Goal: Task Accomplishment & Management: Manage account settings

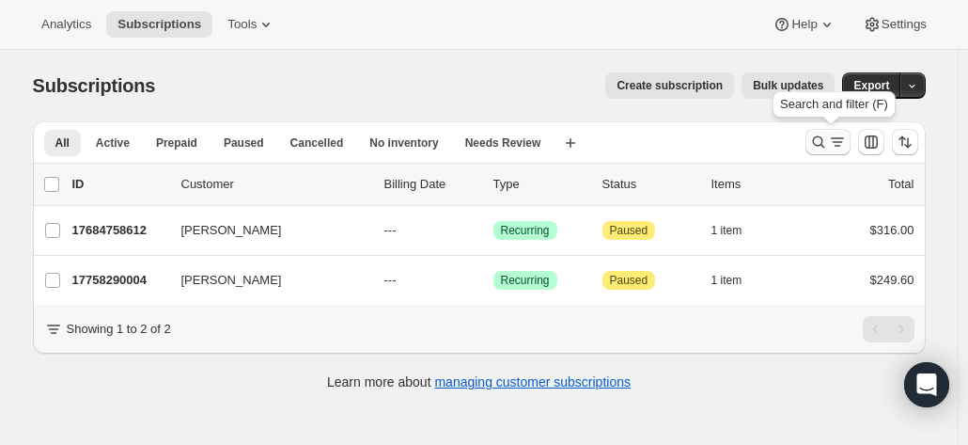
click at [819, 139] on icon "Search and filter results" at bounding box center [818, 142] width 19 height 19
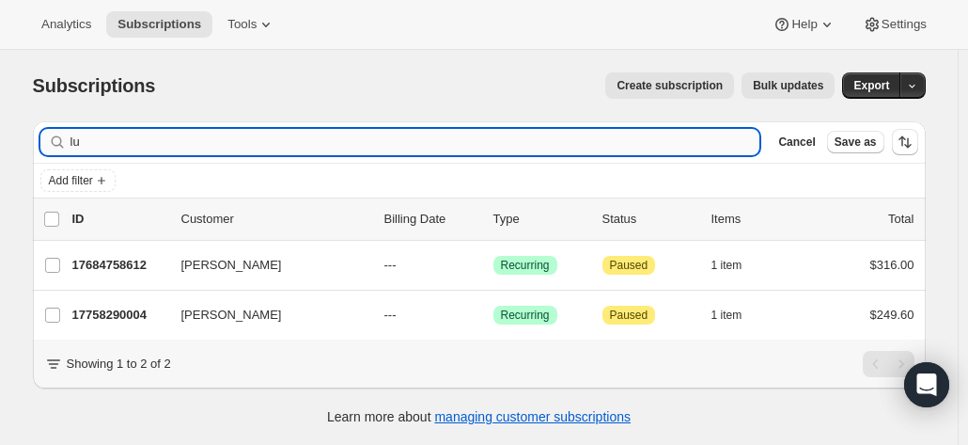
type input "l"
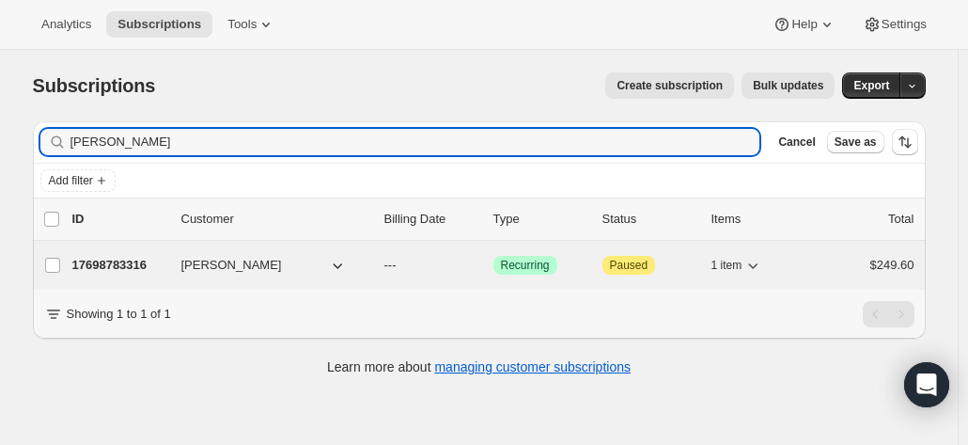
type input "bruce cook"
click at [123, 260] on p "17698783316" at bounding box center [119, 265] width 94 height 19
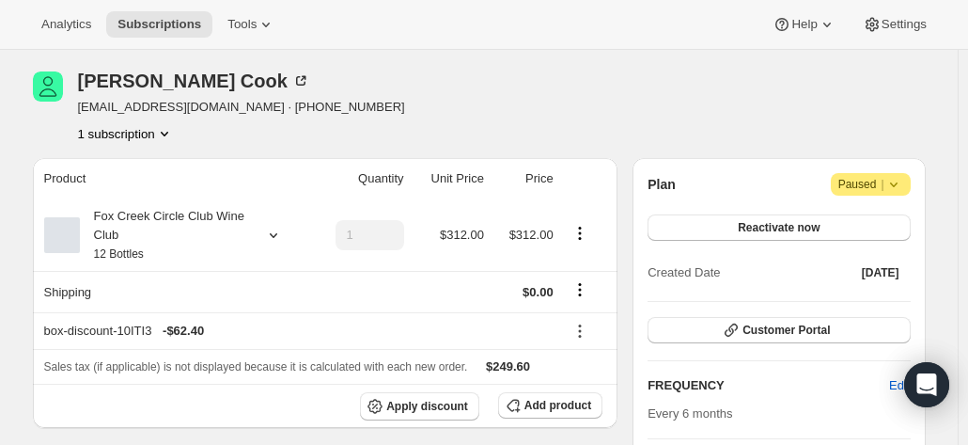
scroll to position [94, 0]
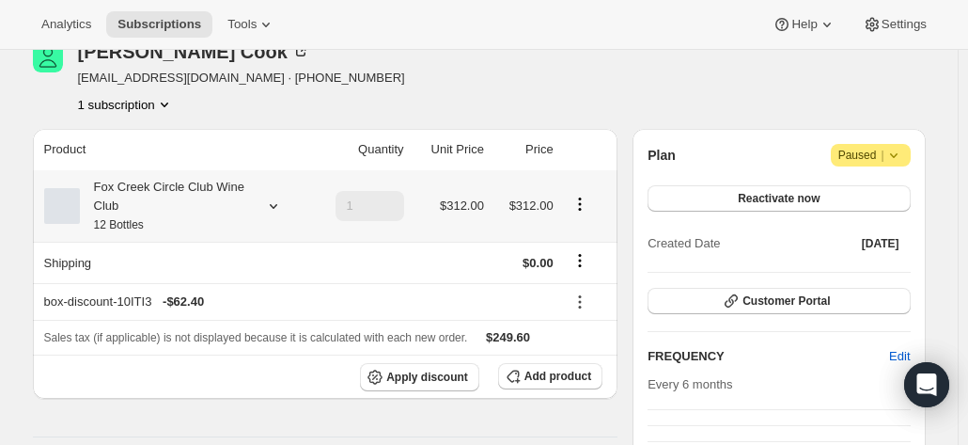
click at [283, 204] on icon at bounding box center [273, 205] width 19 height 19
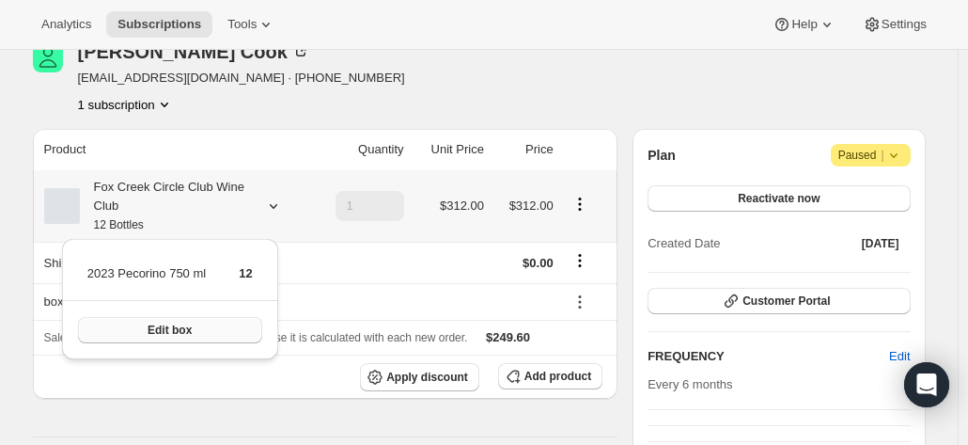
click at [220, 330] on button "Edit box" at bounding box center [170, 330] width 184 height 26
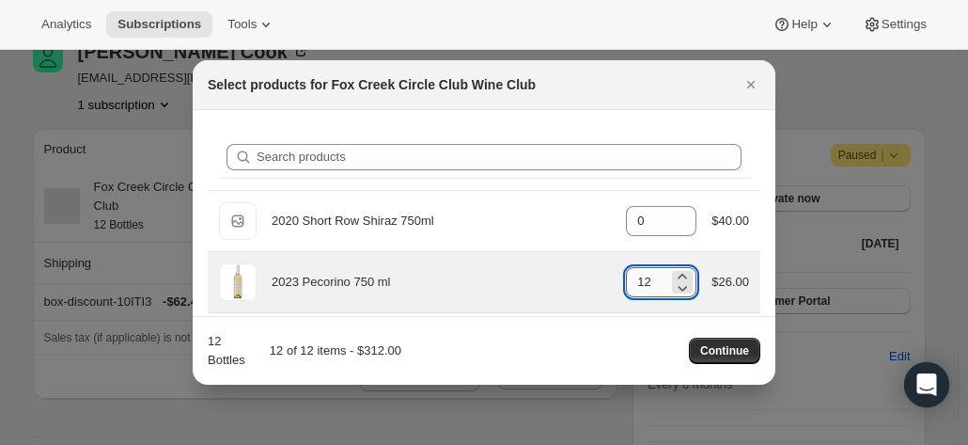
drag, startPoint x: 649, startPoint y: 279, endPoint x: 630, endPoint y: 279, distance: 18.8
click at [630, 279] on input "12" at bounding box center [647, 282] width 42 height 30
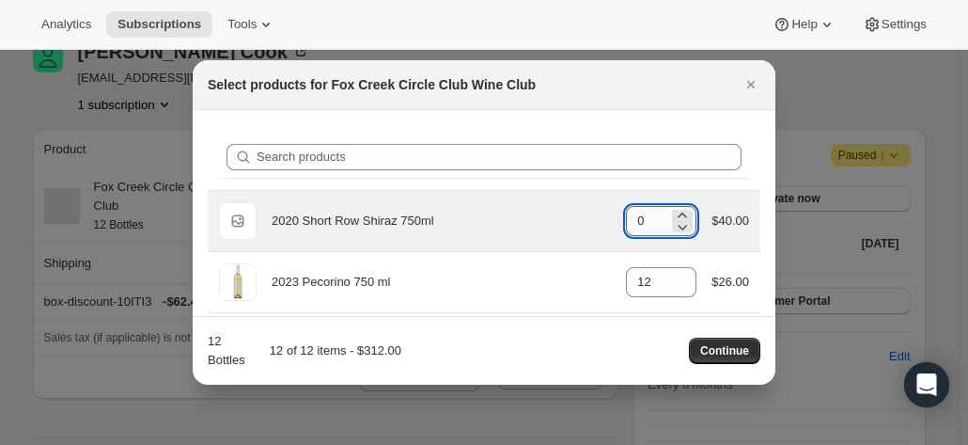
click at [640, 213] on input "0" at bounding box center [647, 221] width 42 height 30
drag, startPoint x: 636, startPoint y: 219, endPoint x: 549, endPoint y: 215, distance: 86.6
click at [549, 215] on div "Default Title 2020 Short Row Shiraz 750ml gid://shopify/ProductVariant/42071335…" at bounding box center [484, 221] width 530 height 38
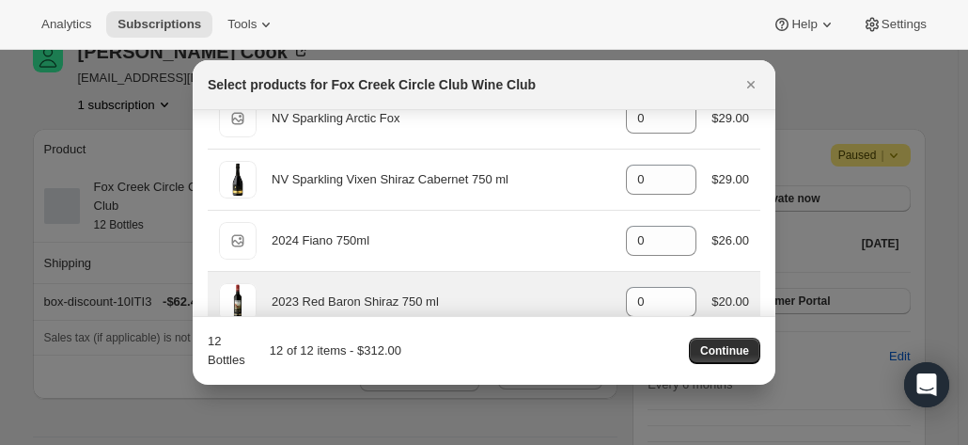
scroll to position [752, 0]
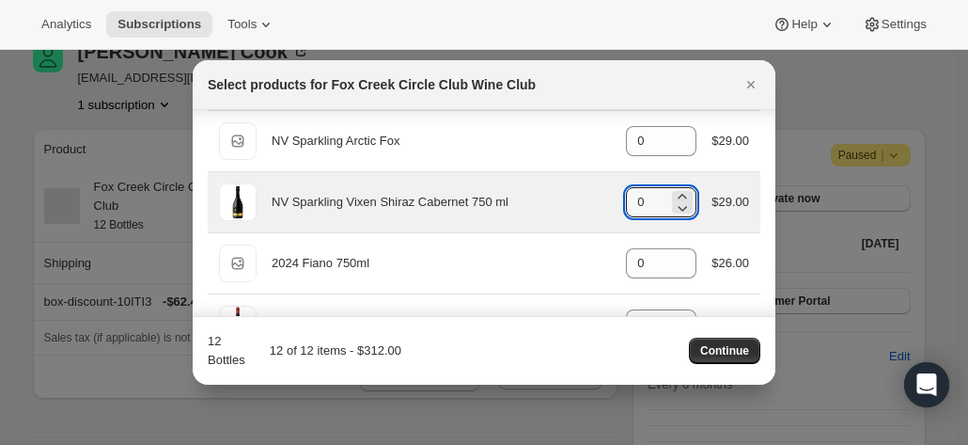
drag, startPoint x: 642, startPoint y: 200, endPoint x: 602, endPoint y: 196, distance: 40.6
click at [600, 200] on div "NV Sparkling Vixen Shiraz Cabernet 750 ml gid://shopify/ProductVariant/42078153…" at bounding box center [484, 202] width 530 height 38
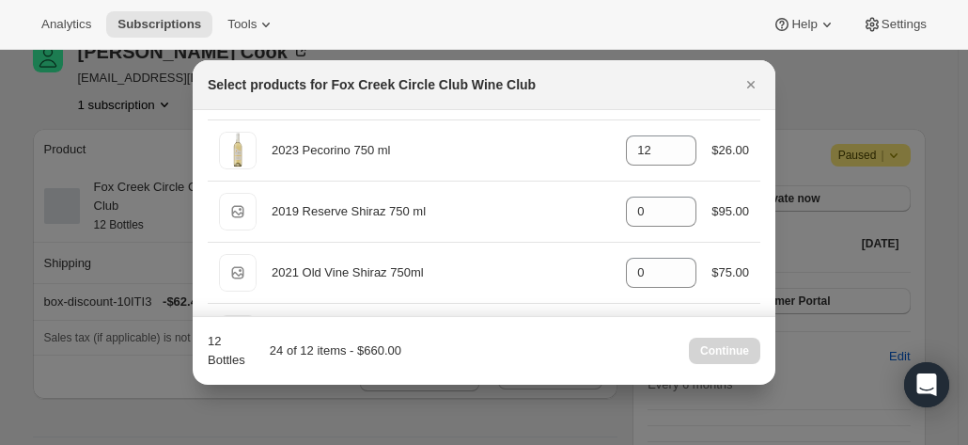
scroll to position [0, 0]
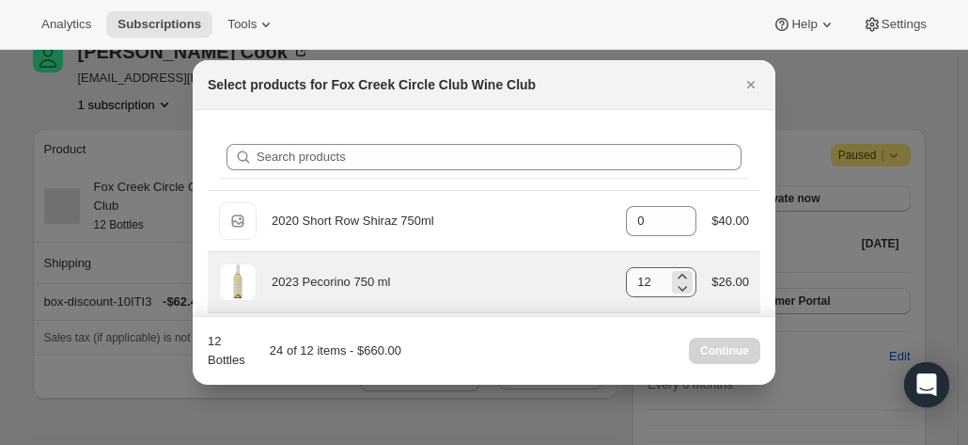
type input "12"
drag, startPoint x: 649, startPoint y: 274, endPoint x: 607, endPoint y: 287, distance: 43.4
click at [607, 287] on div "2023 Pecorino 750 ml gid://shopify/ProductVariant/41594933280852 12 $26.00" at bounding box center [484, 282] width 530 height 38
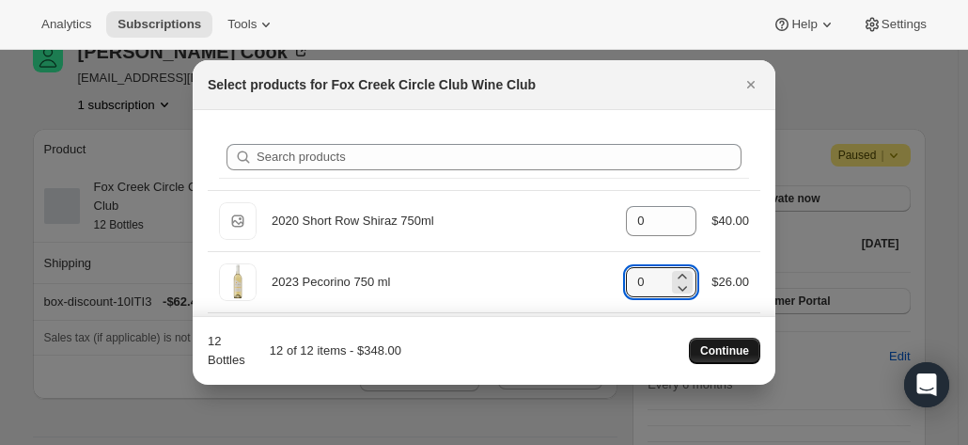
type input "0"
click at [723, 357] on span "Continue" at bounding box center [724, 350] width 49 height 15
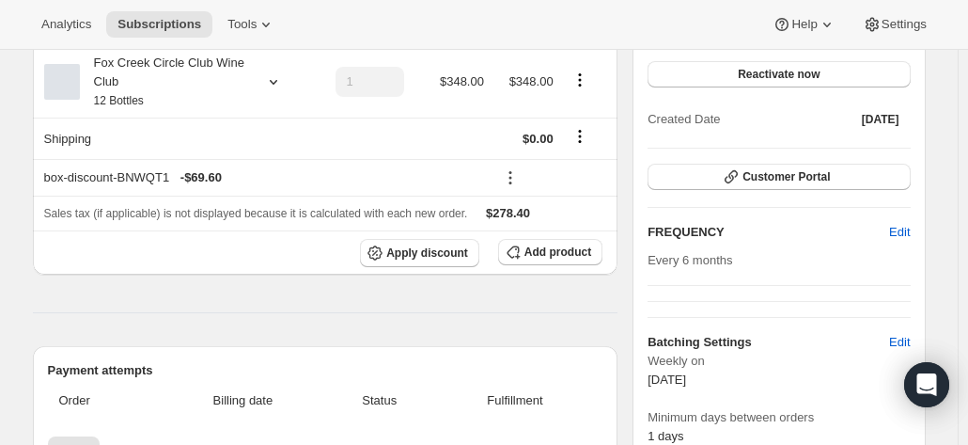
scroll to position [188, 0]
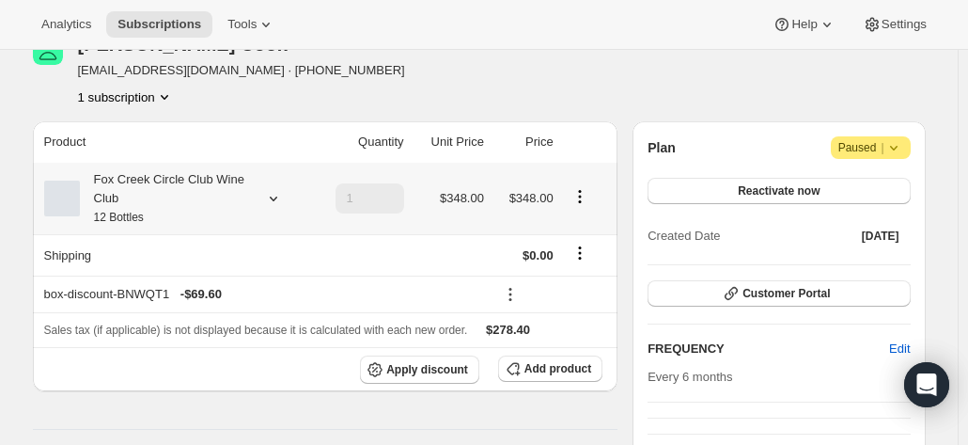
click at [275, 196] on icon at bounding box center [273, 198] width 8 height 5
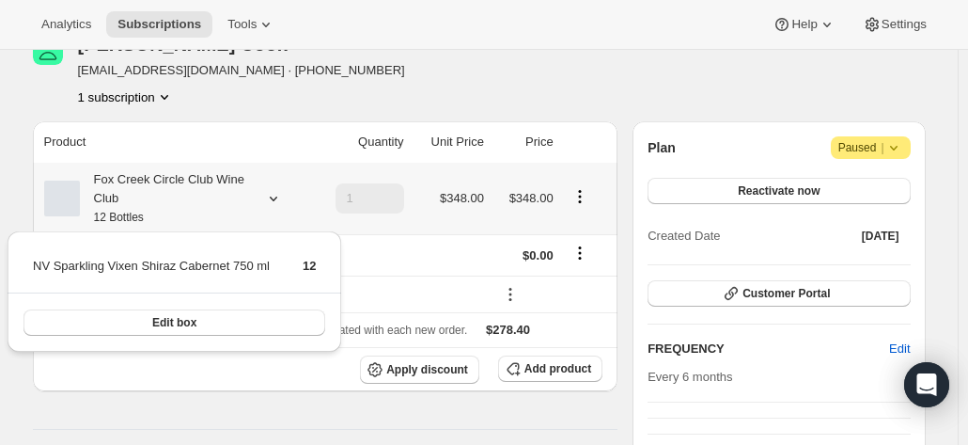
click at [275, 197] on icon at bounding box center [273, 198] width 8 height 5
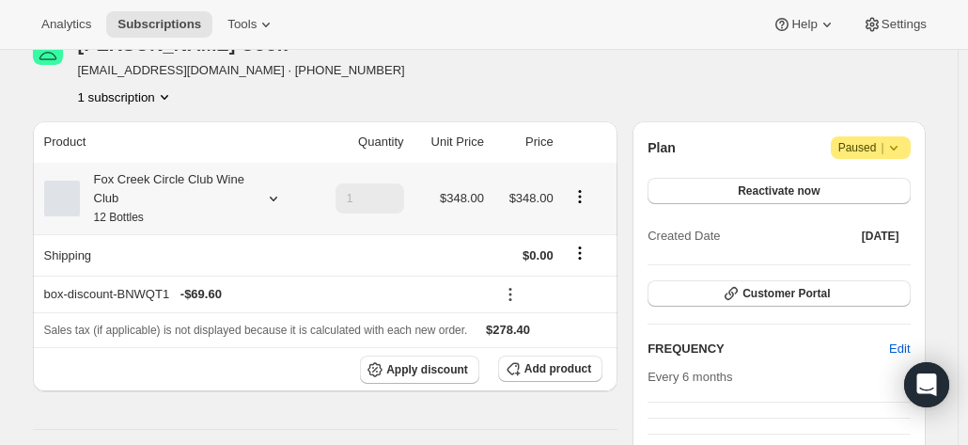
click at [186, 201] on div "Fox Creek Circle Club Wine Club 12 Bottles" at bounding box center [164, 198] width 169 height 56
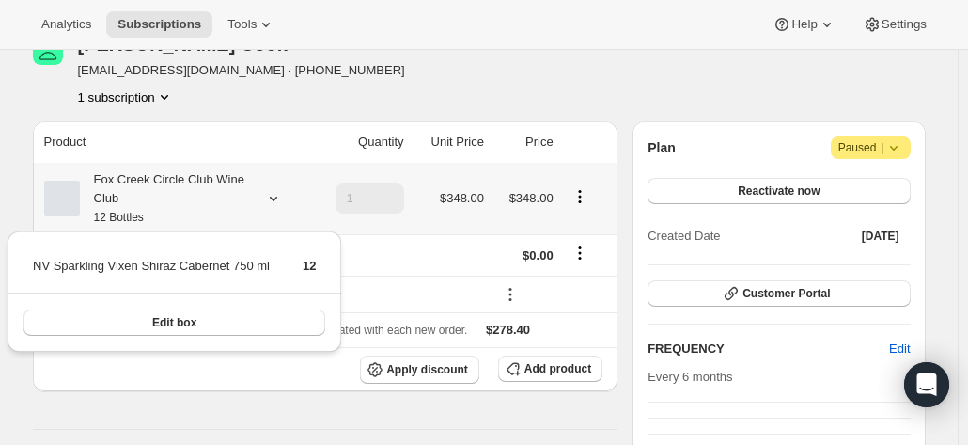
click at [186, 201] on div "Fox Creek Circle Club Wine Club 12 Bottles" at bounding box center [164, 198] width 169 height 56
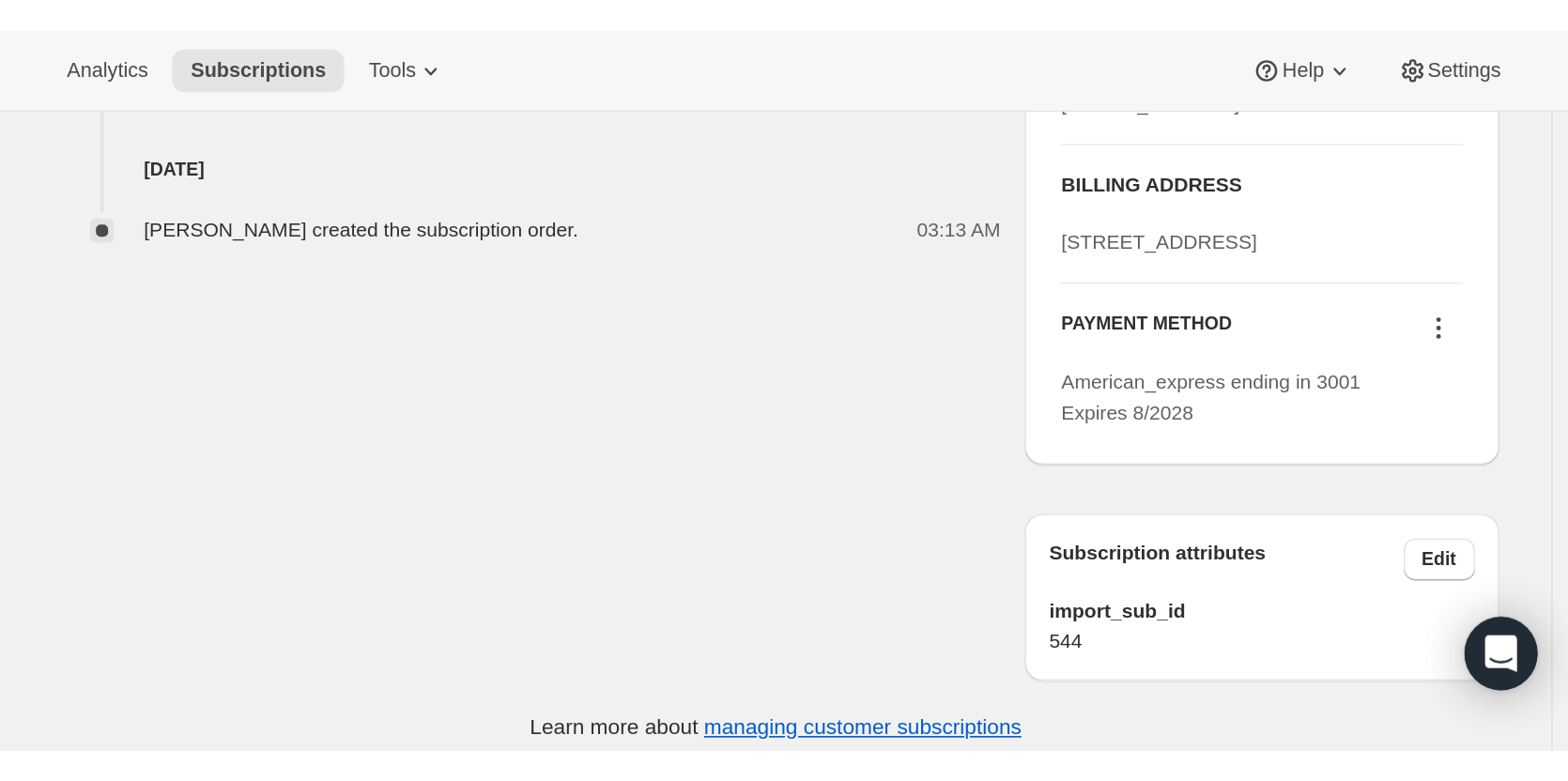
scroll to position [669, 0]
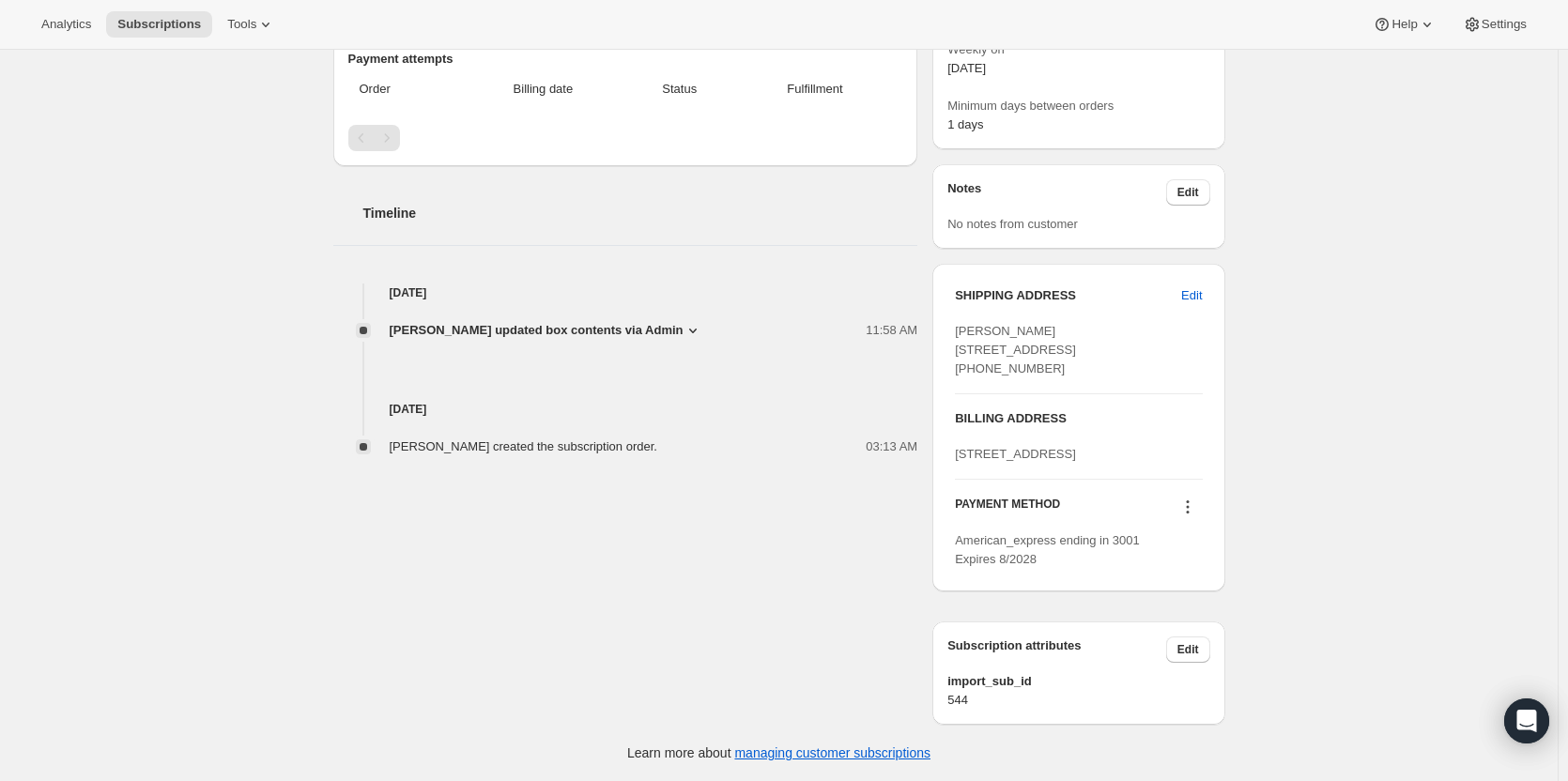
click at [966, 443] on icon at bounding box center [1186, 507] width 3 height 3
drag, startPoint x: 727, startPoint y: 557, endPoint x: 751, endPoint y: 543, distance: 27.8
click at [726, 443] on div "Bruce Cook bjcook@bigpond.com · +61418991935 1 subscription Product Quantity Un…" at bounding box center [772, 151] width 907 height 1148
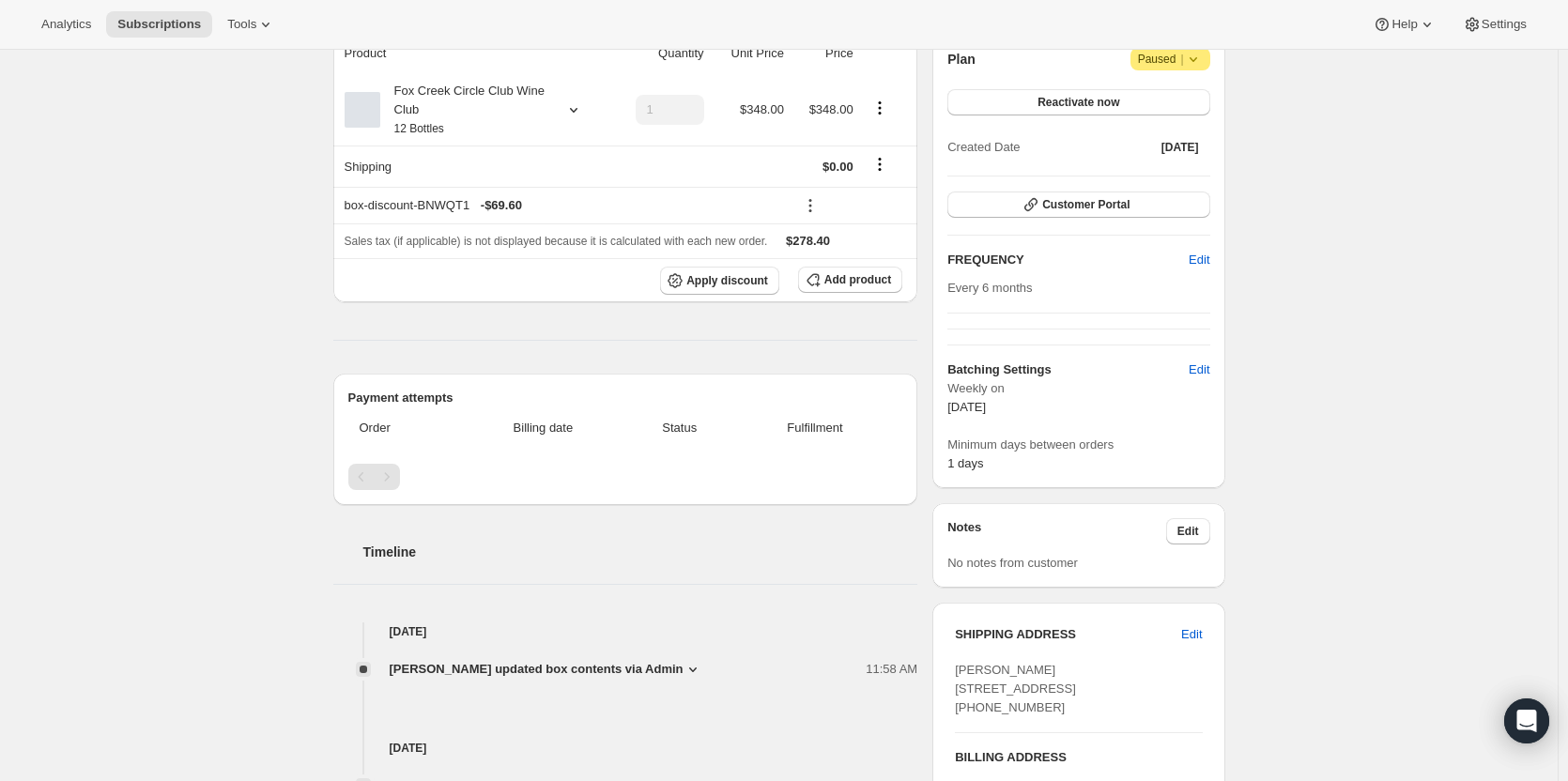
scroll to position [106, 0]
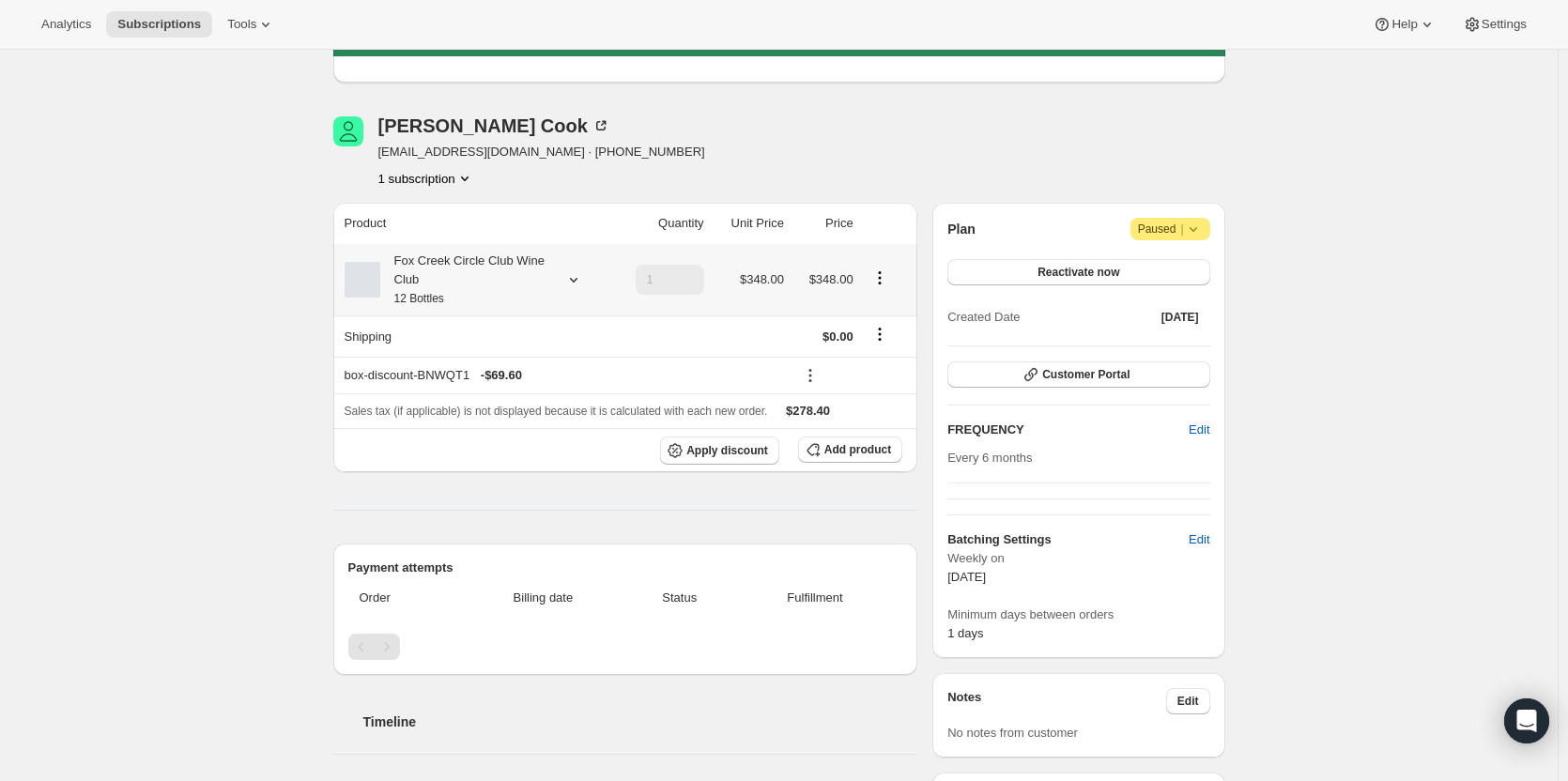
click at [477, 273] on div "Fox Creek Circle Club Wine Club 12 Bottles" at bounding box center [464, 280] width 169 height 56
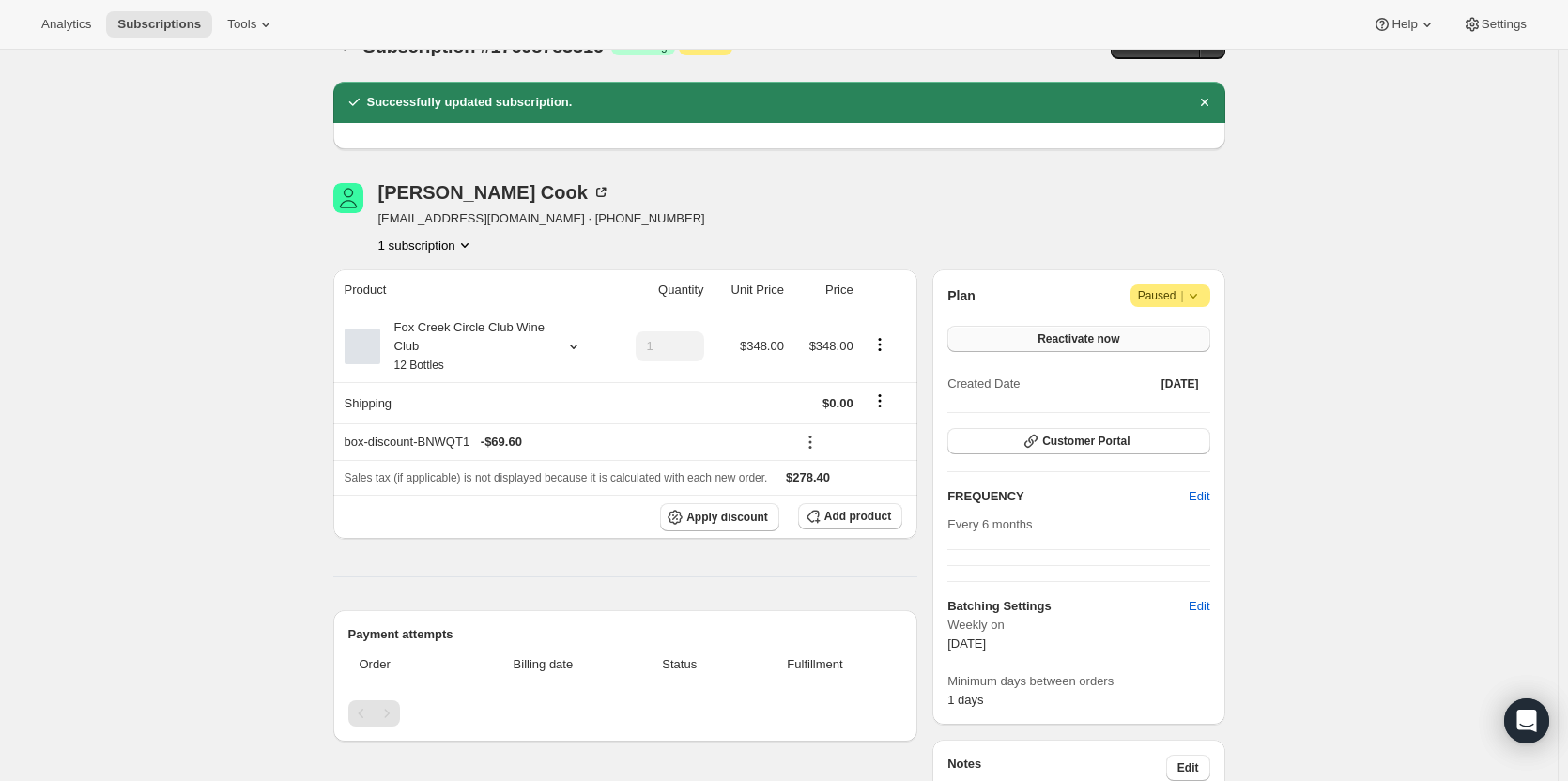
scroll to position [0, 0]
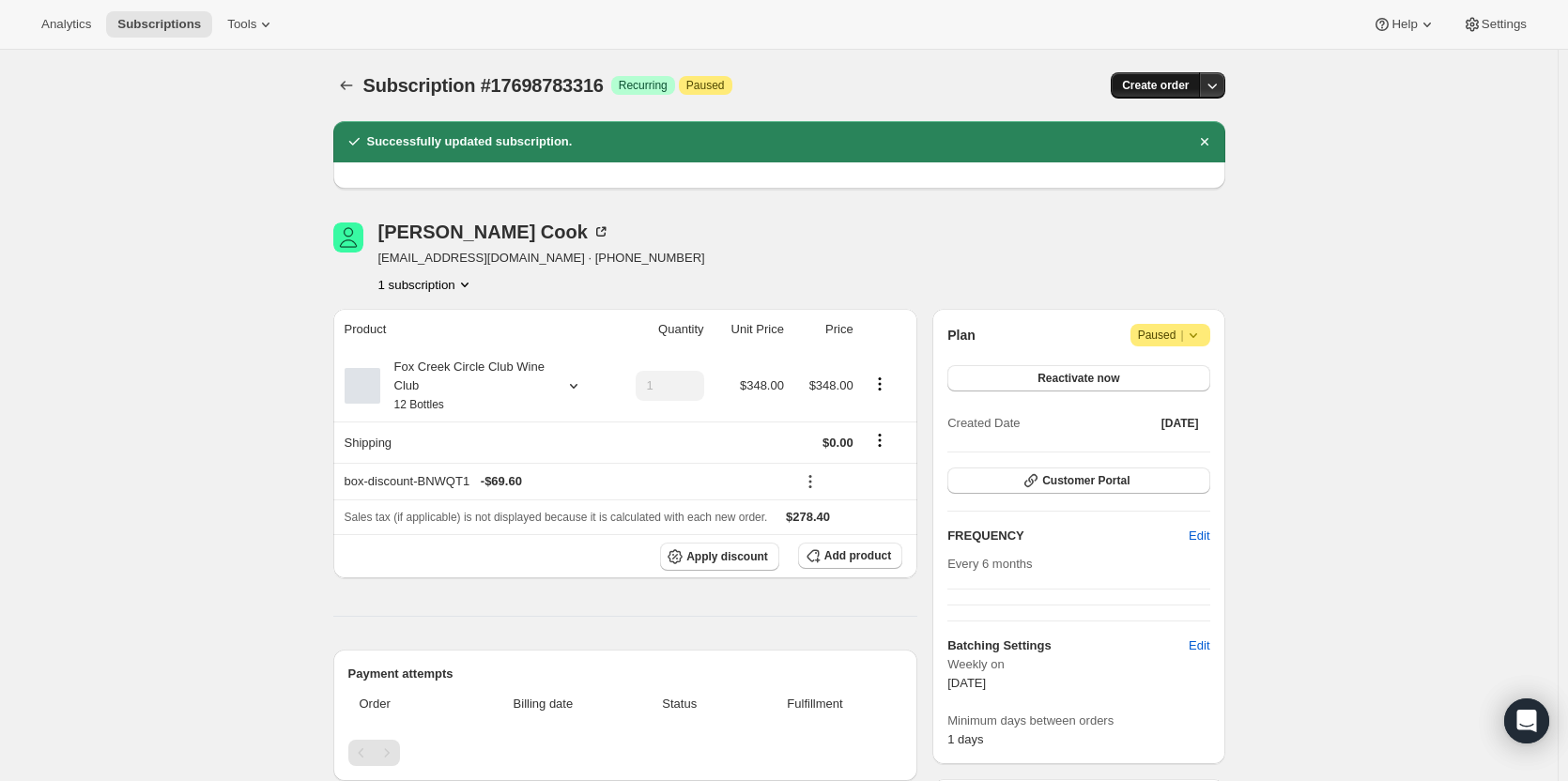
click at [966, 83] on span "Create order" at bounding box center [1155, 85] width 67 height 15
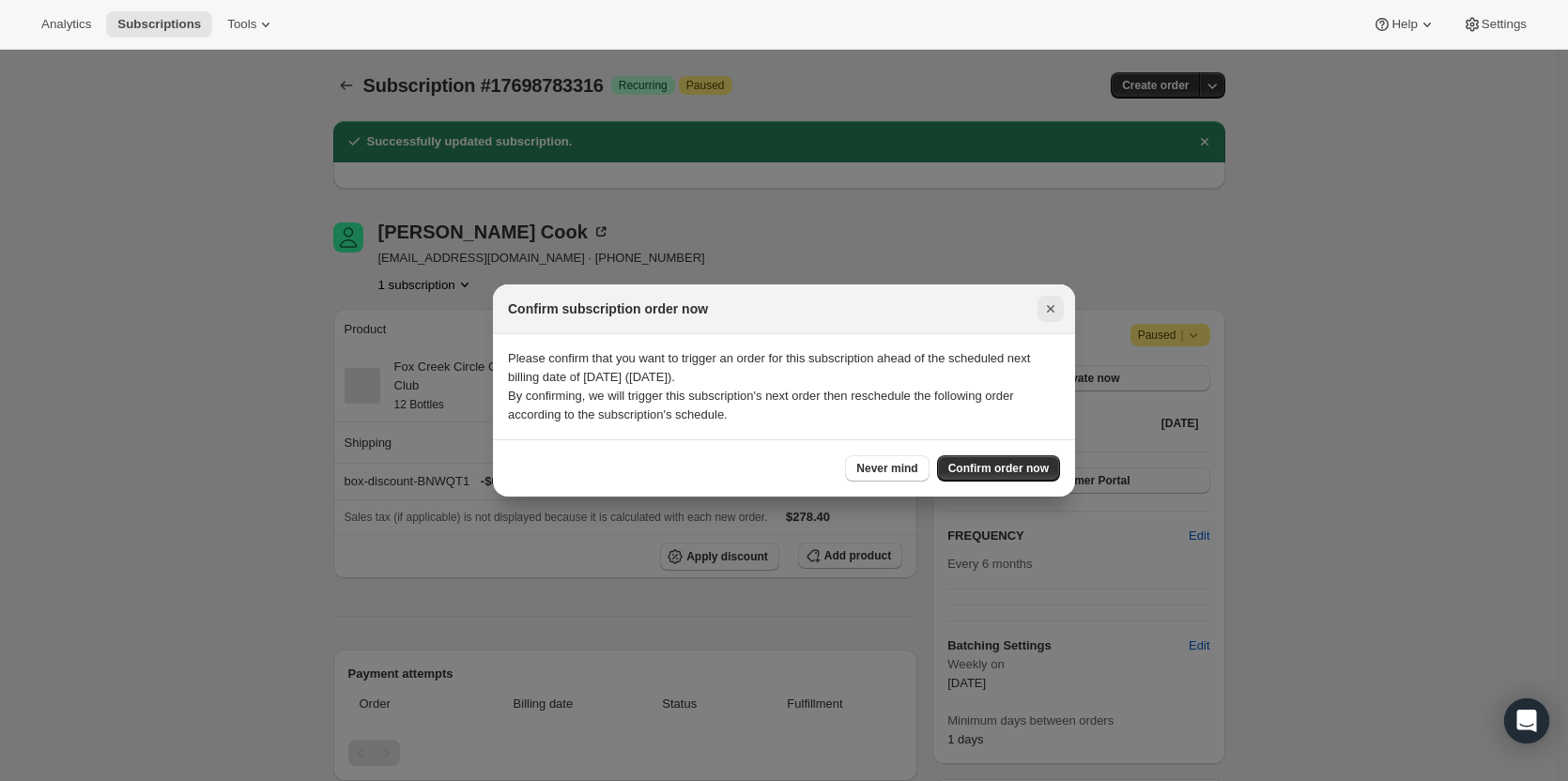
click at [966, 306] on icon "Close" at bounding box center [1051, 309] width 19 height 19
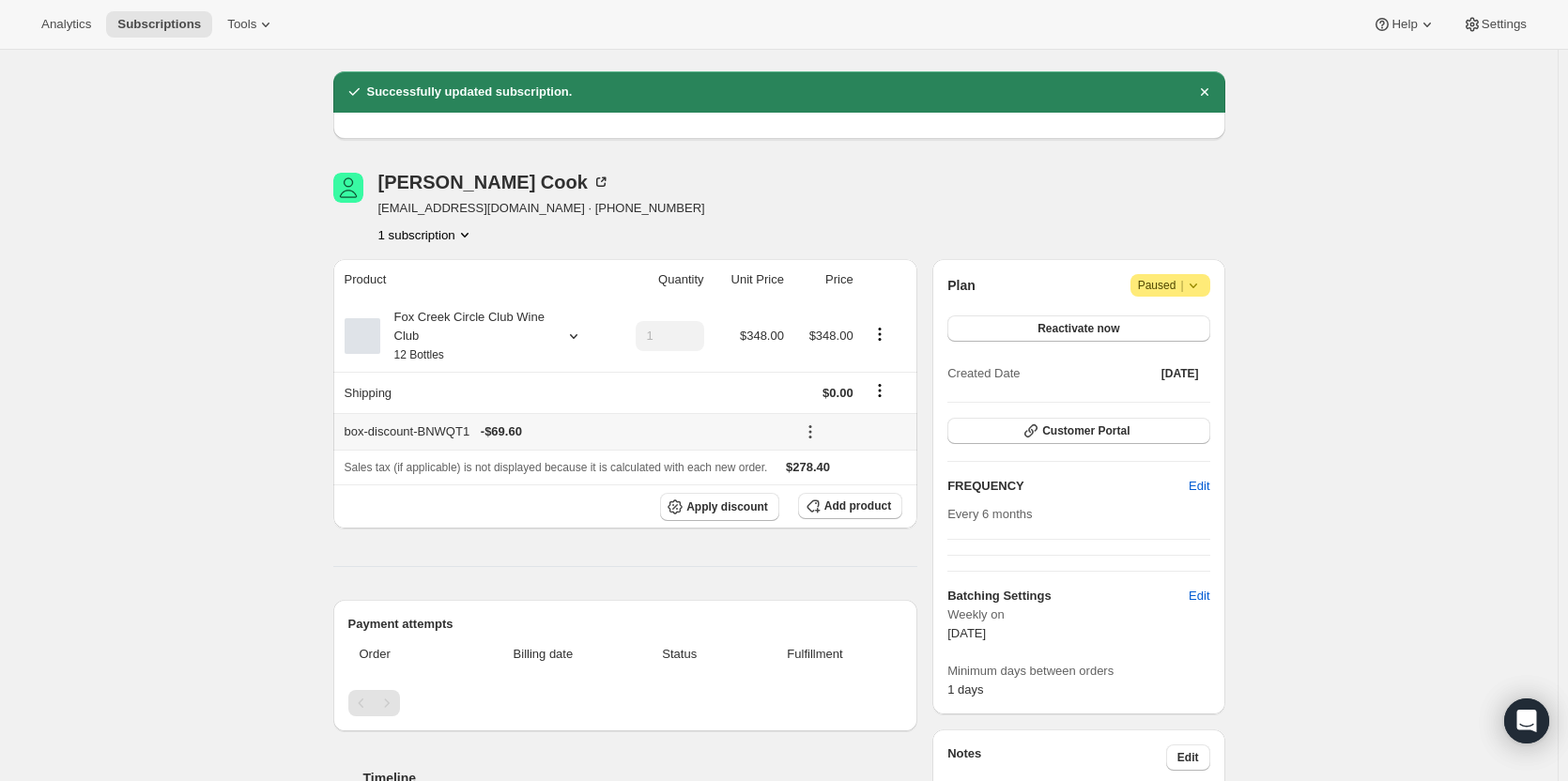
scroll to position [94, 0]
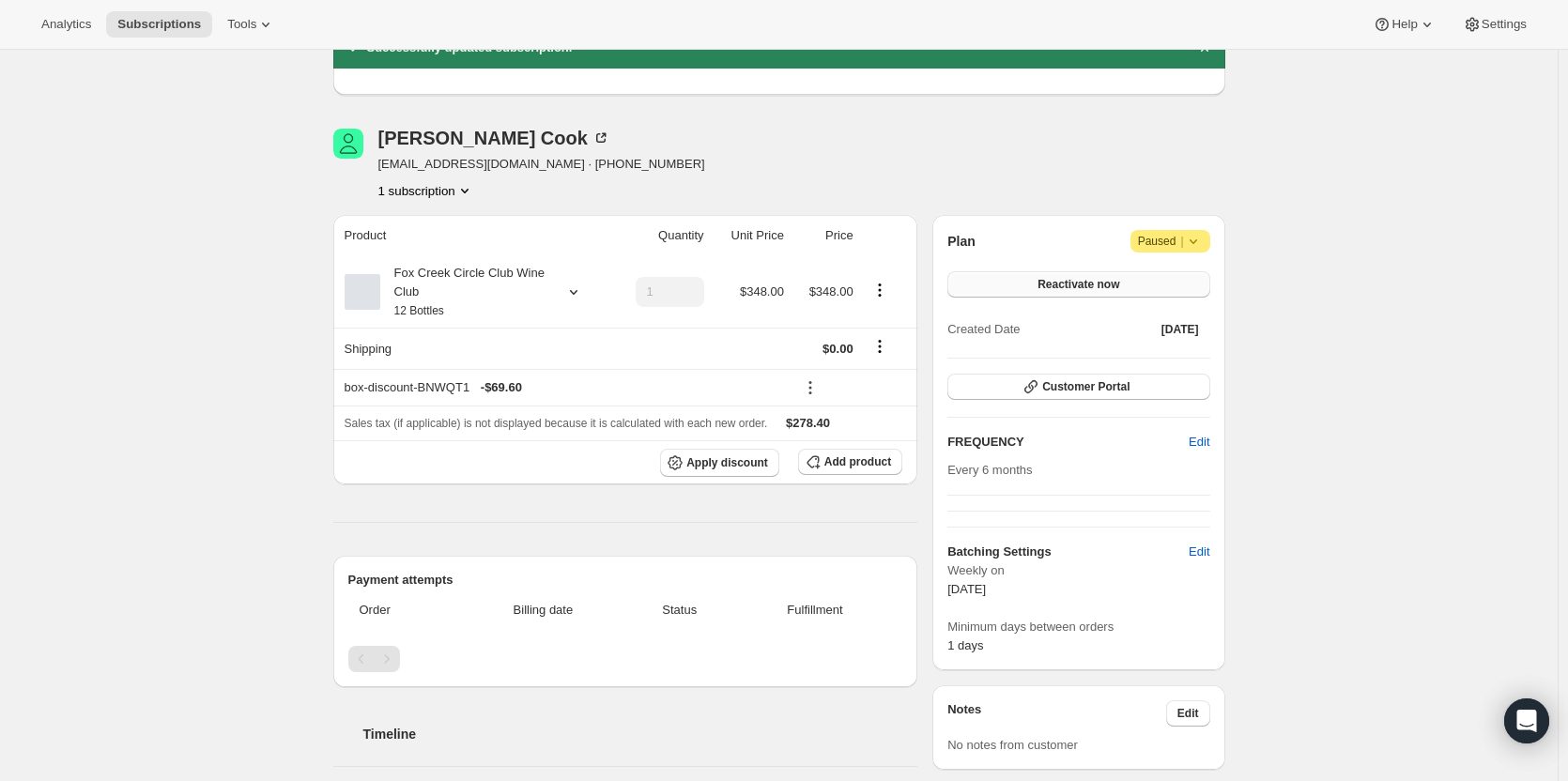
click at [966, 285] on button "Reactivate now" at bounding box center [1079, 285] width 262 height 26
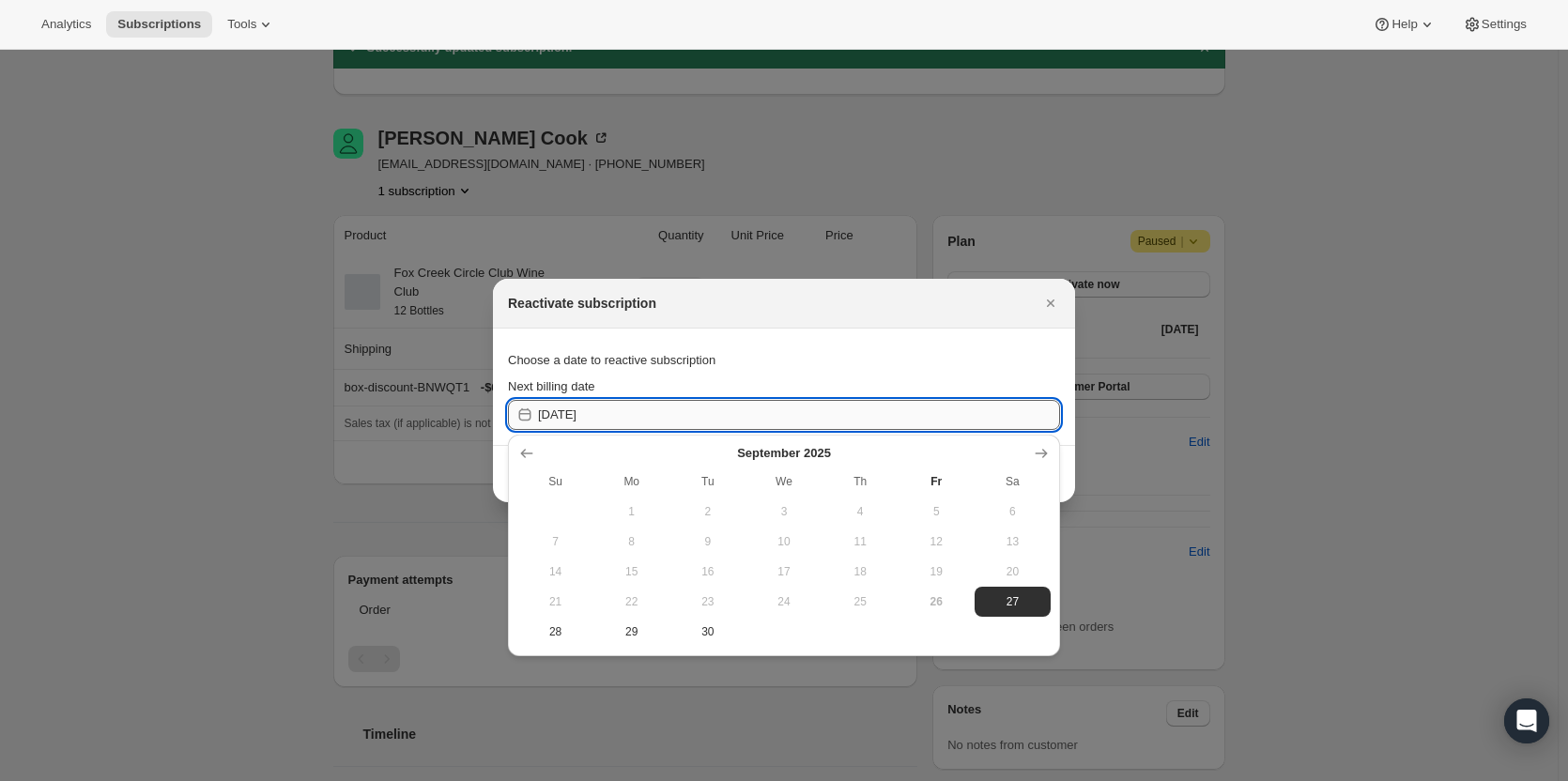
click at [638, 417] on input "2025-09-27" at bounding box center [799, 415] width 522 height 30
click at [966, 303] on icon "Close" at bounding box center [1051, 304] width 8 height 8
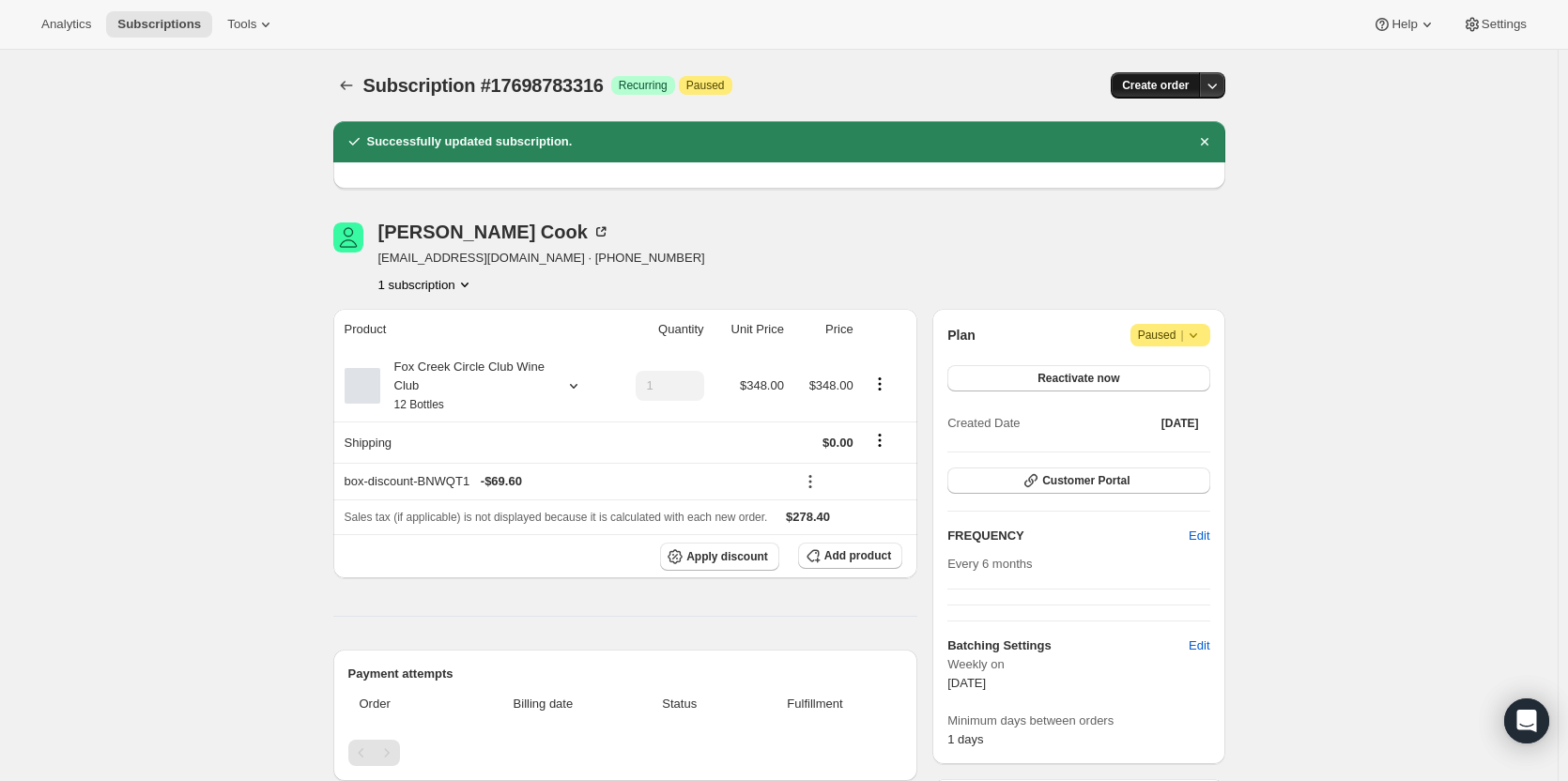
click at [966, 75] on button "Create order" at bounding box center [1155, 85] width 89 height 26
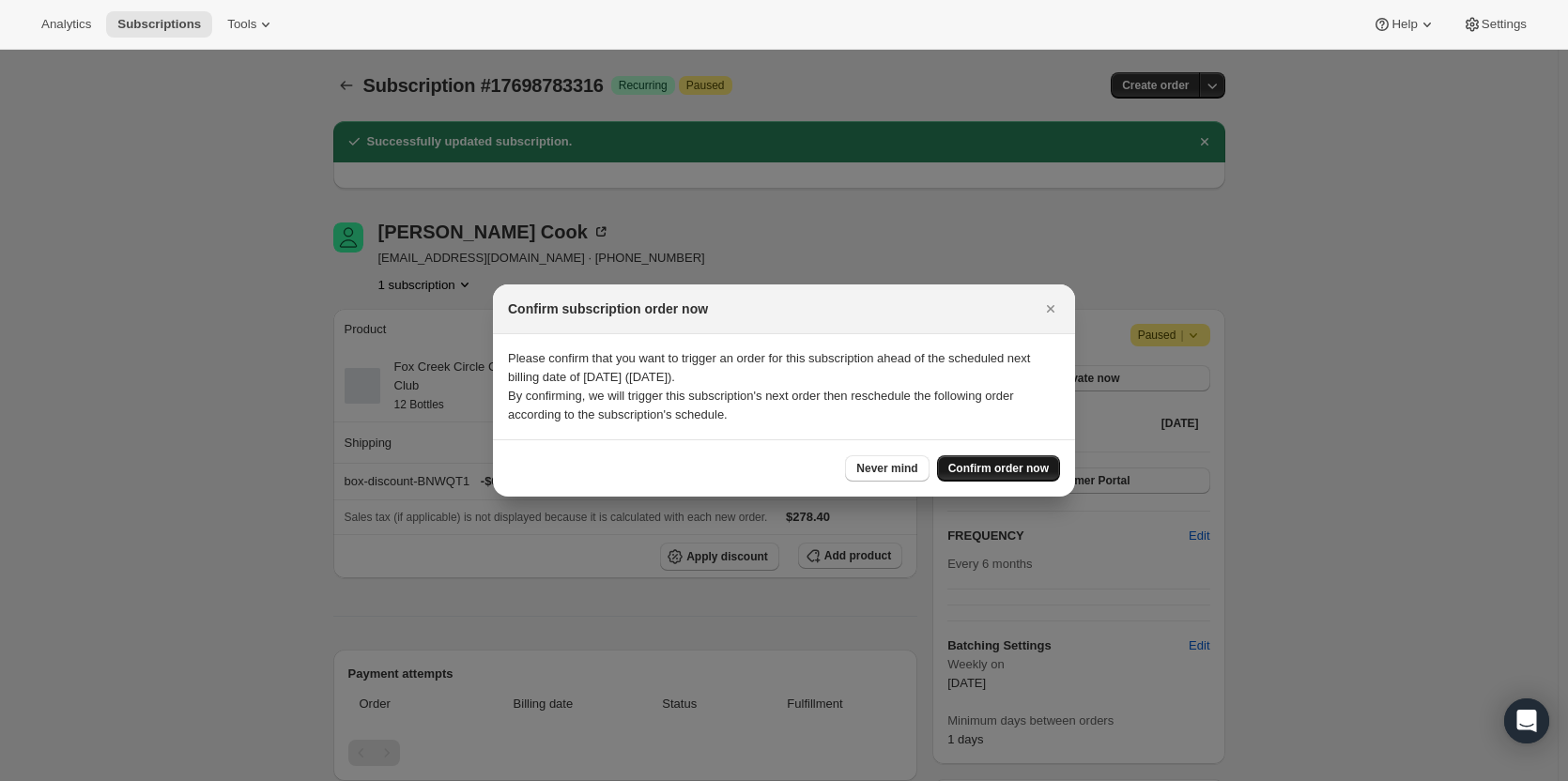
click at [966, 443] on span "Confirm order now" at bounding box center [999, 468] width 101 height 15
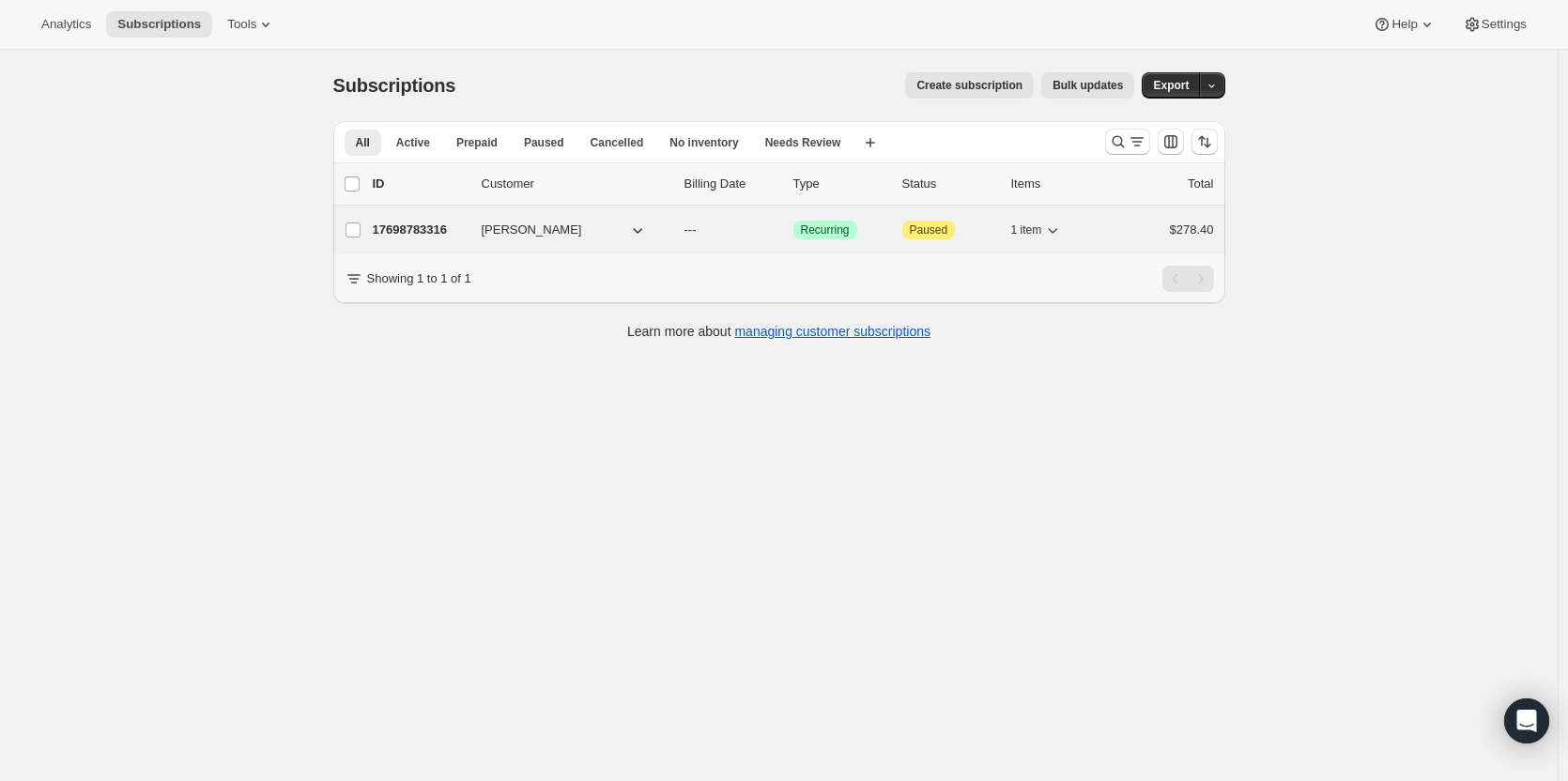
click at [417, 229] on p "17698783316" at bounding box center [419, 230] width 94 height 19
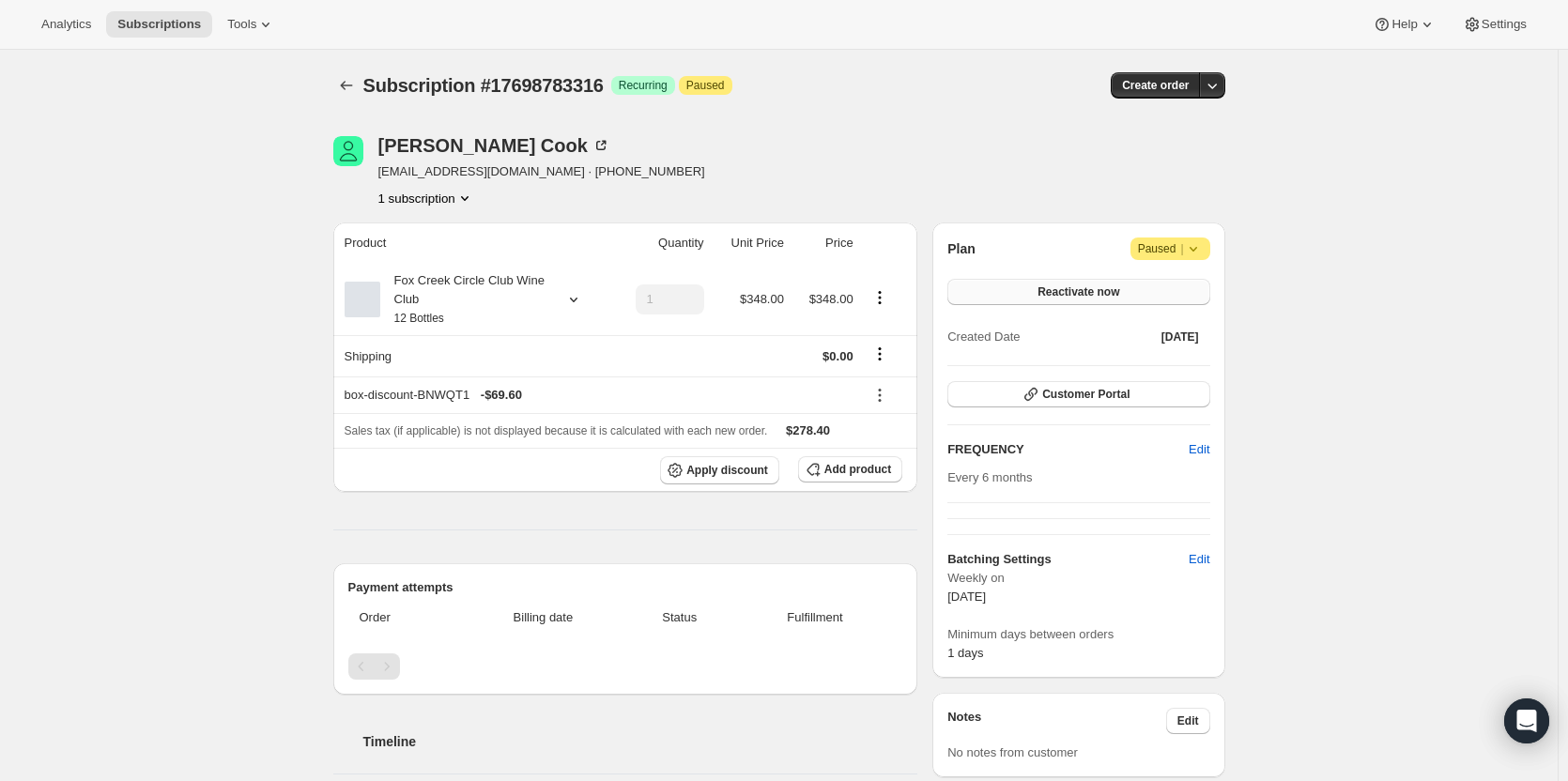
click at [1075, 294] on span "Reactivate now" at bounding box center [1079, 292] width 82 height 15
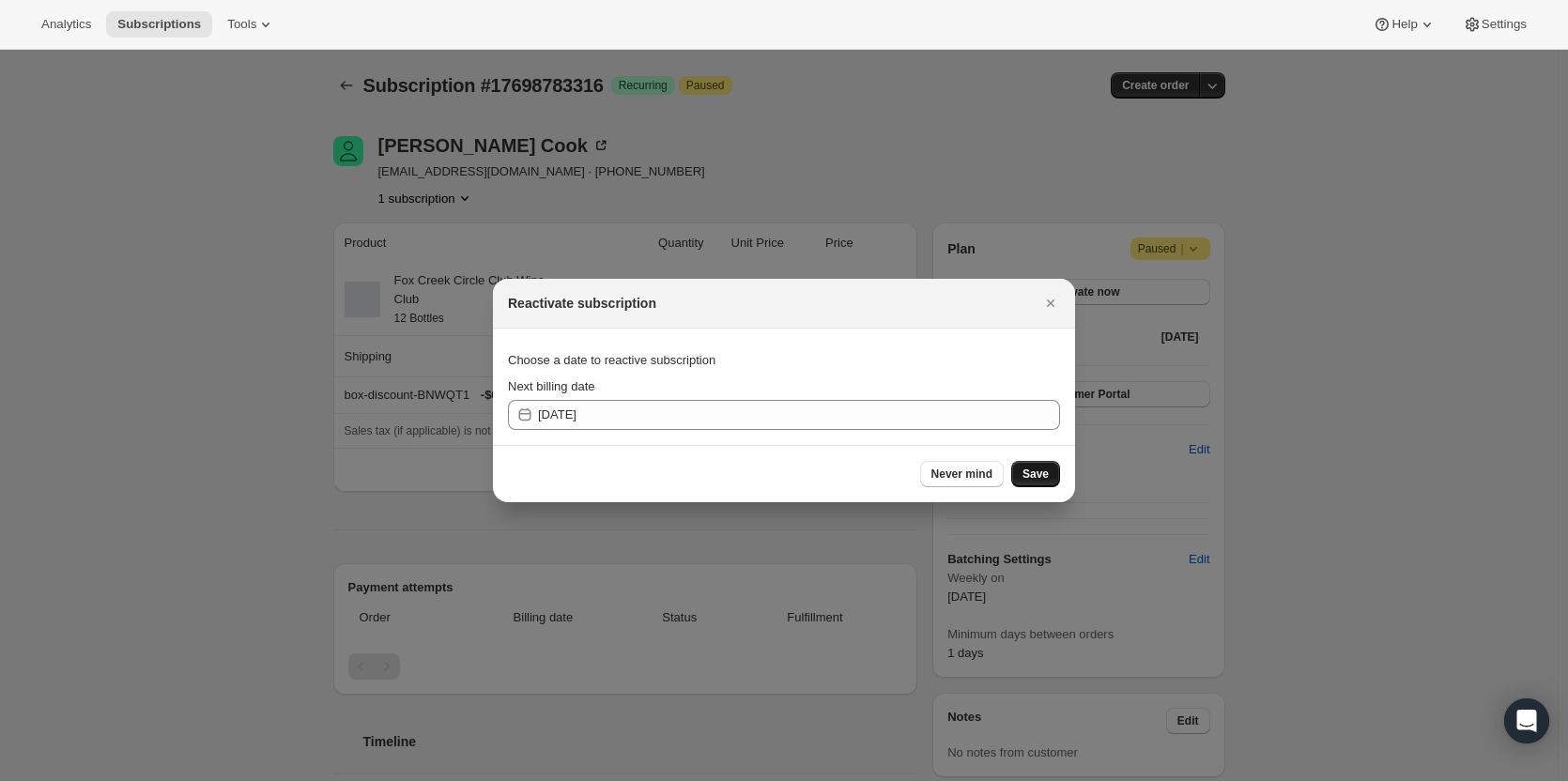
click at [1035, 469] on button "Save" at bounding box center [1036, 474] width 49 height 26
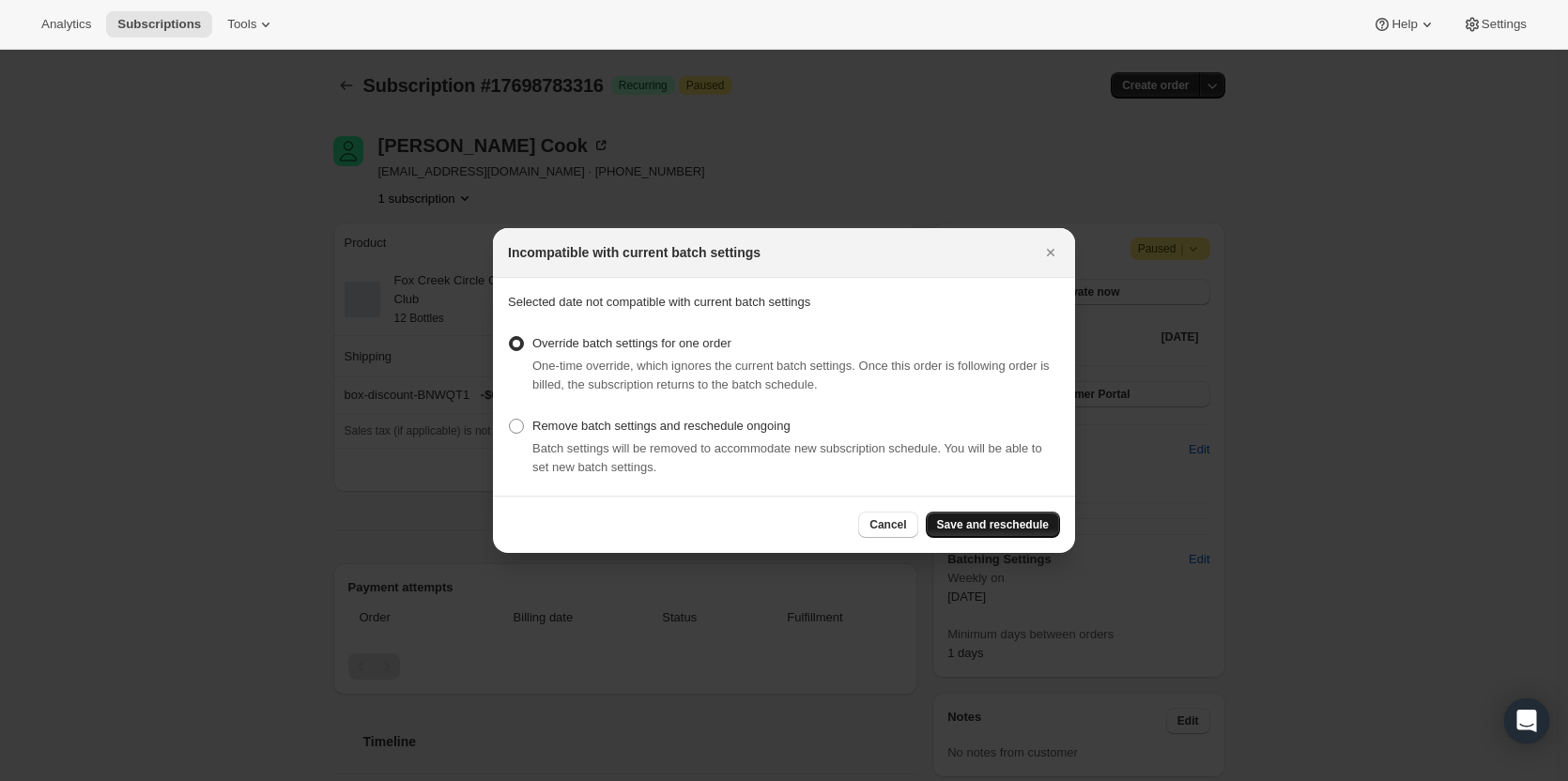
click at [977, 517] on button "Save and reschedule" at bounding box center [993, 524] width 134 height 26
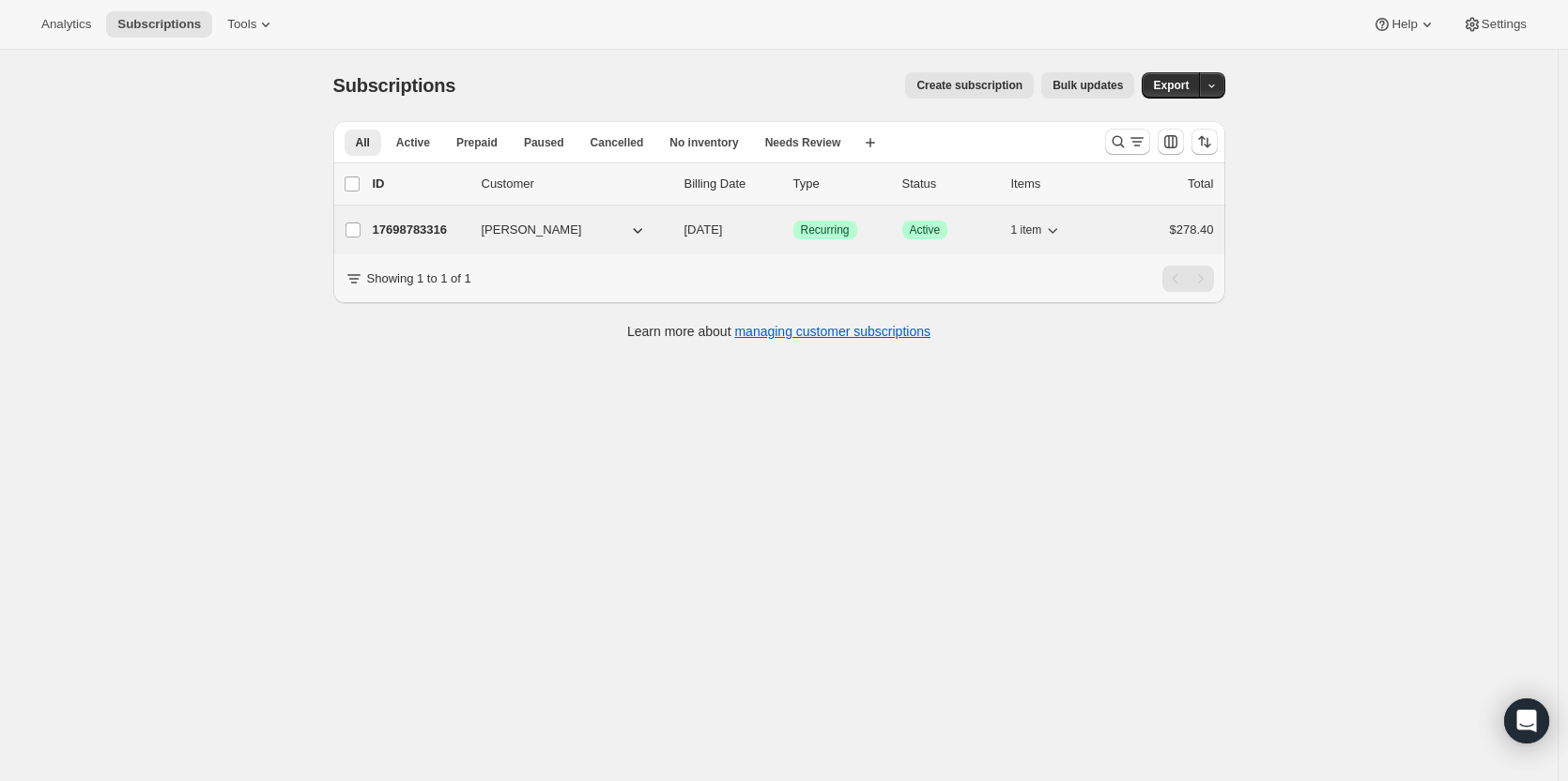
click at [538, 231] on span "Bruce Cook" at bounding box center [531, 230] width 101 height 19
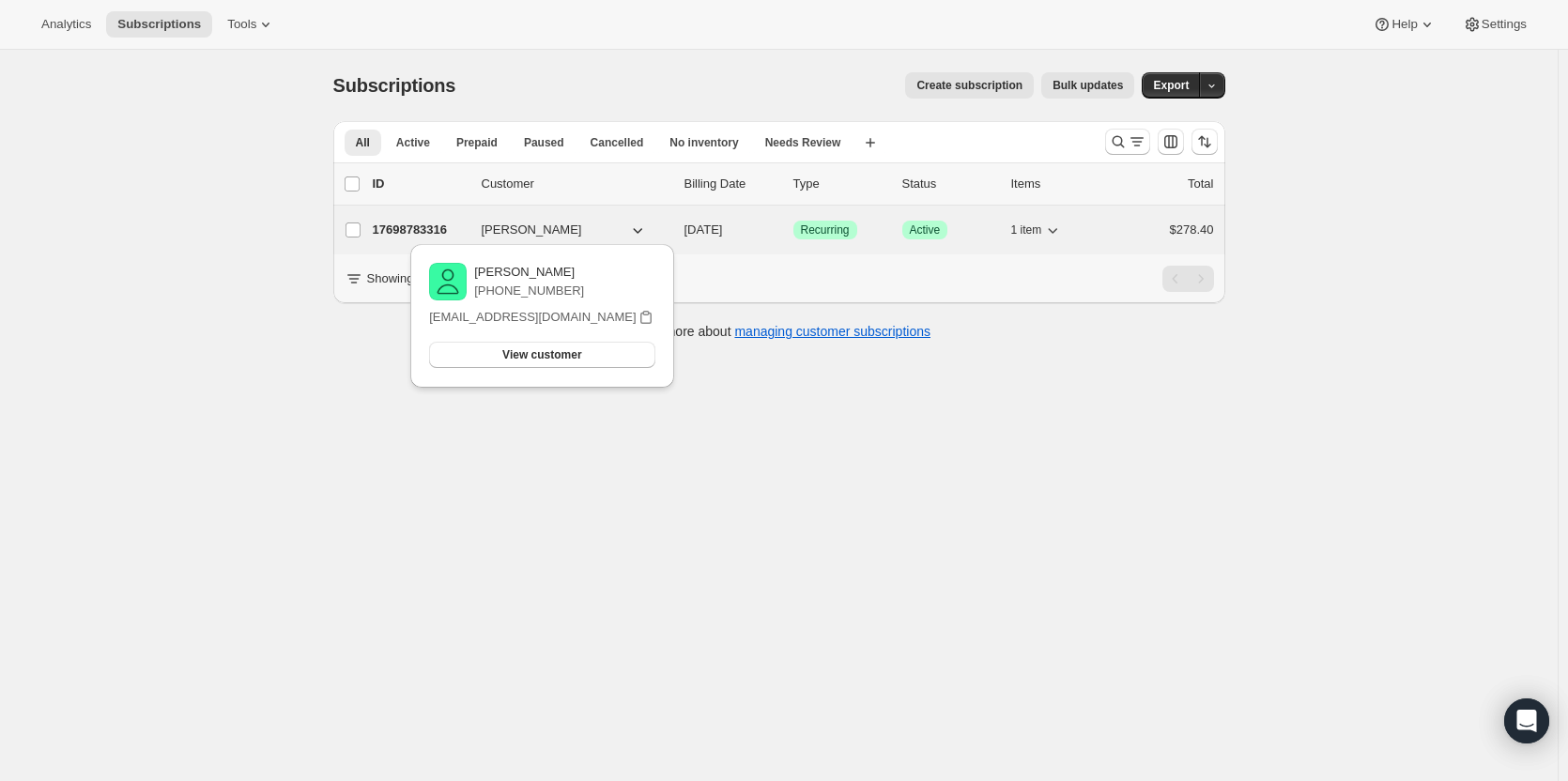
click at [431, 230] on p "17698783316" at bounding box center [419, 230] width 94 height 19
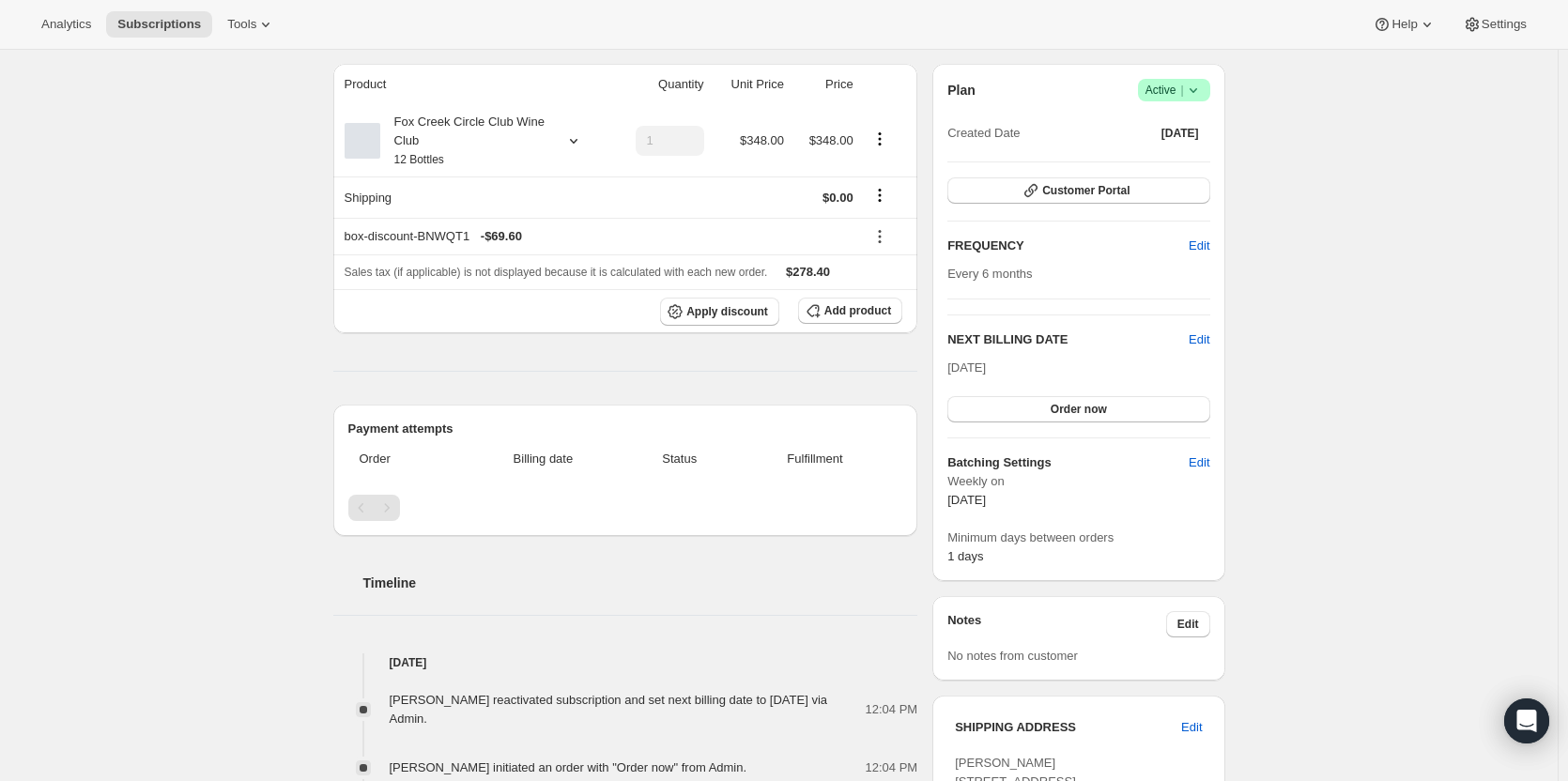
scroll to position [188, 0]
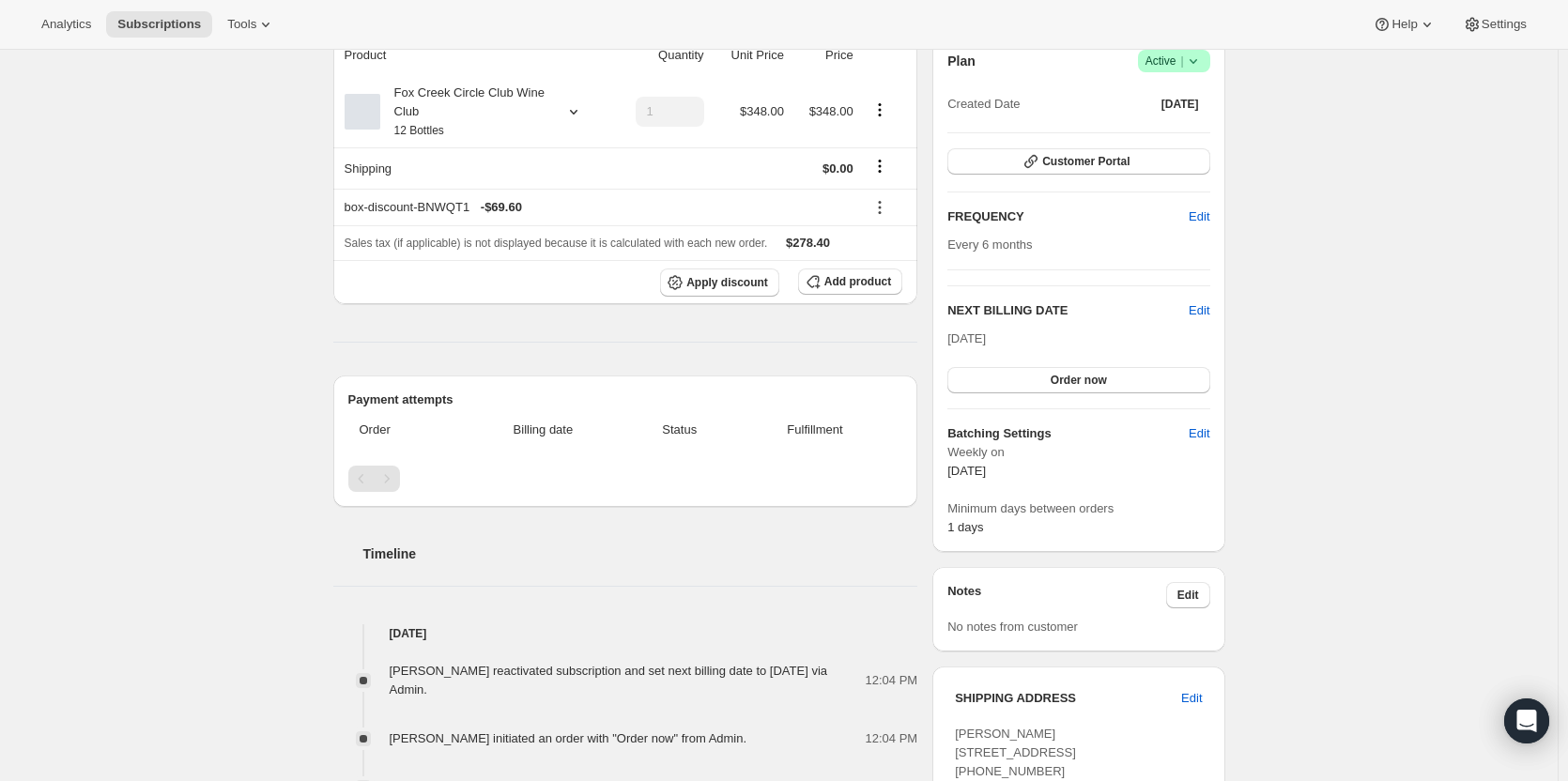
drag, startPoint x: 389, startPoint y: 474, endPoint x: 392, endPoint y: 488, distance: 14.3
click at [392, 488] on div "Pagination" at bounding box center [387, 478] width 26 height 26
drag, startPoint x: 393, startPoint y: 484, endPoint x: 352, endPoint y: 479, distance: 41.3
click at [352, 479] on div "Payment attempts Order Billing date Status Fulfillment" at bounding box center [626, 441] width 585 height 132
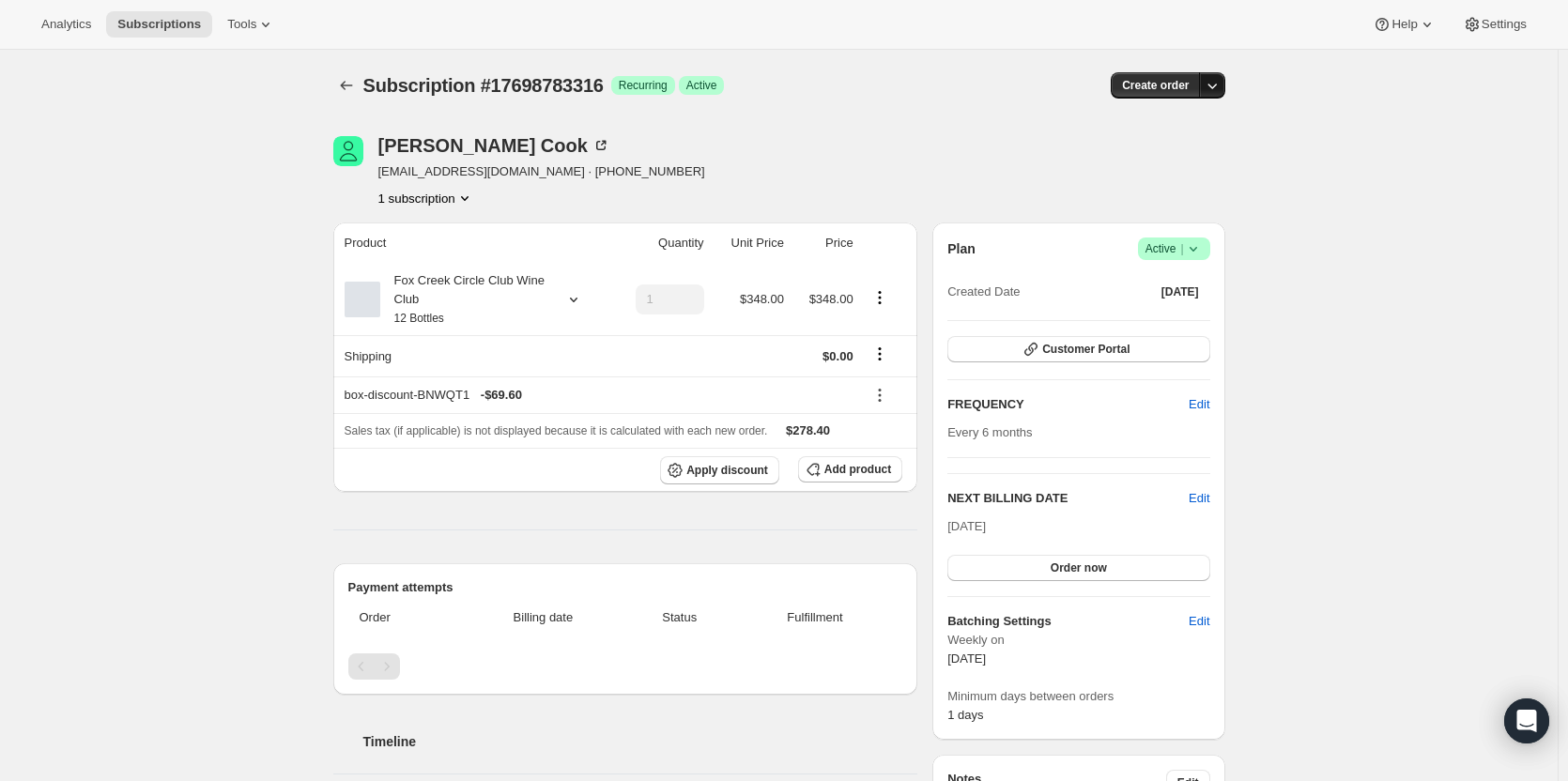
click at [1219, 88] on icon "button" at bounding box center [1211, 85] width 19 height 19
click at [1135, 127] on span "Bill subscription order now" at bounding box center [1128, 125] width 143 height 14
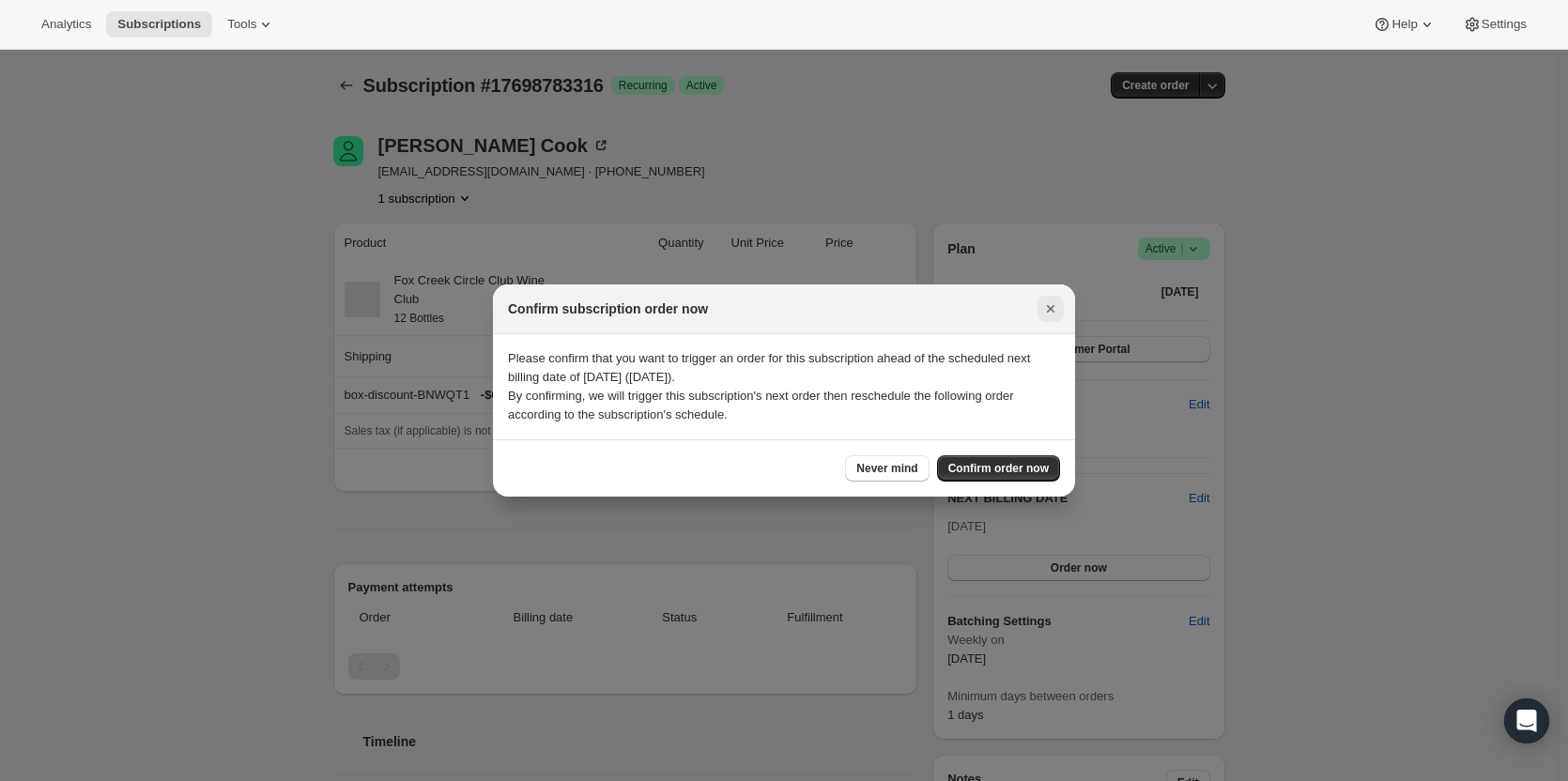
click at [1048, 305] on icon "Close" at bounding box center [1051, 309] width 19 height 19
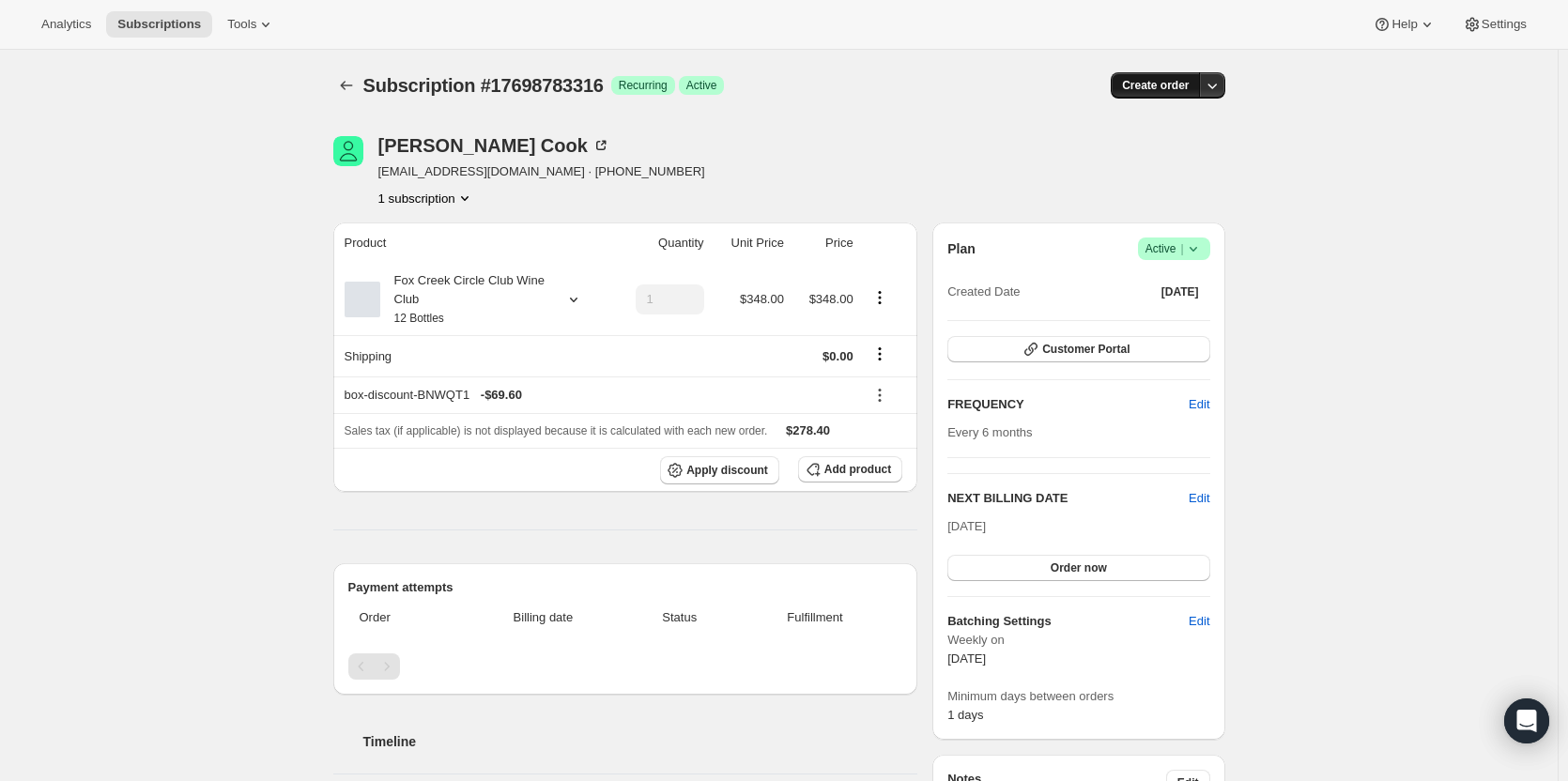
click at [1169, 88] on span "Create order" at bounding box center [1155, 85] width 67 height 15
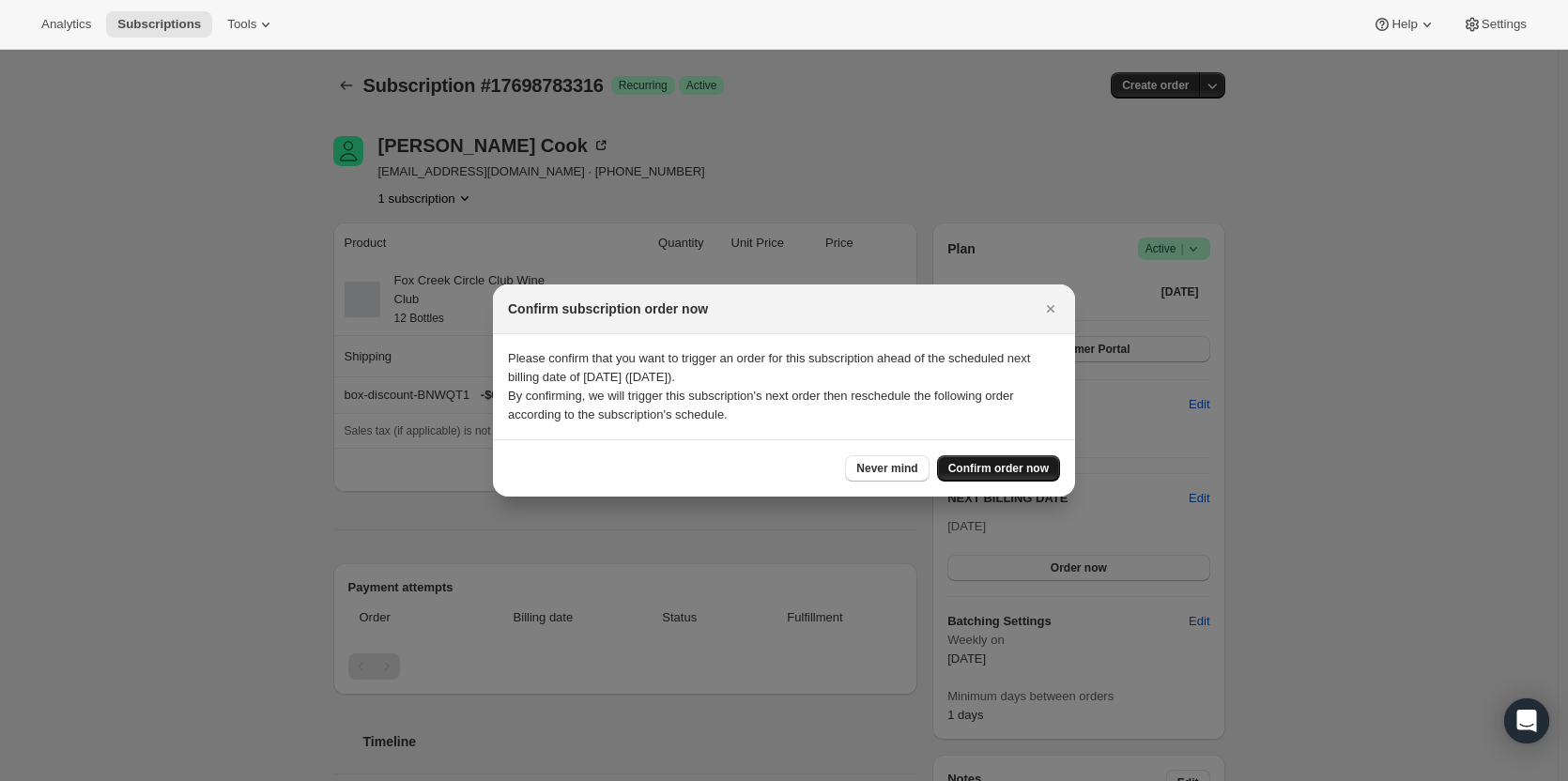
click at [993, 468] on span "Confirm order now" at bounding box center [999, 468] width 101 height 15
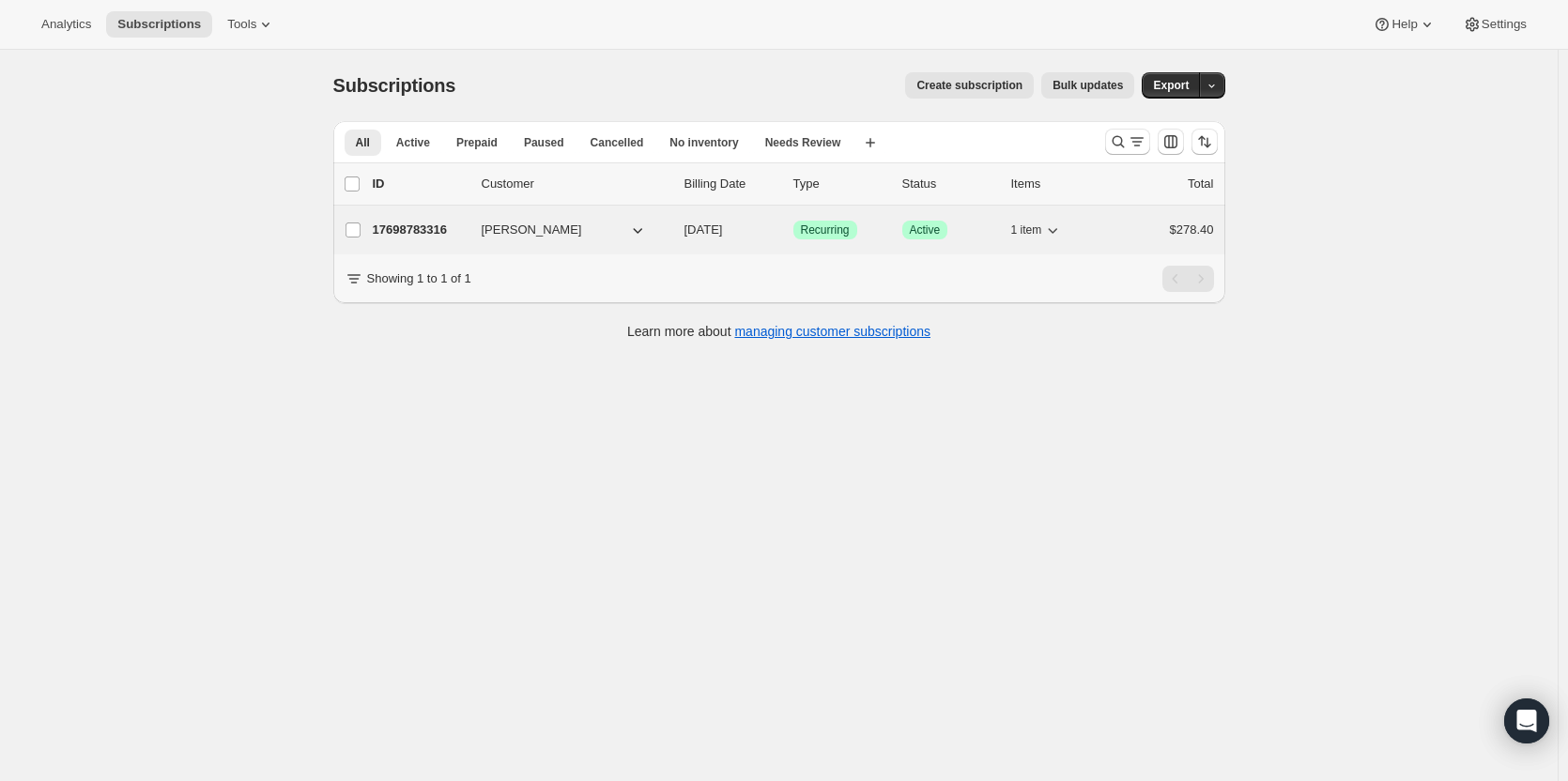
click at [425, 228] on p "17698783316" at bounding box center [419, 230] width 94 height 19
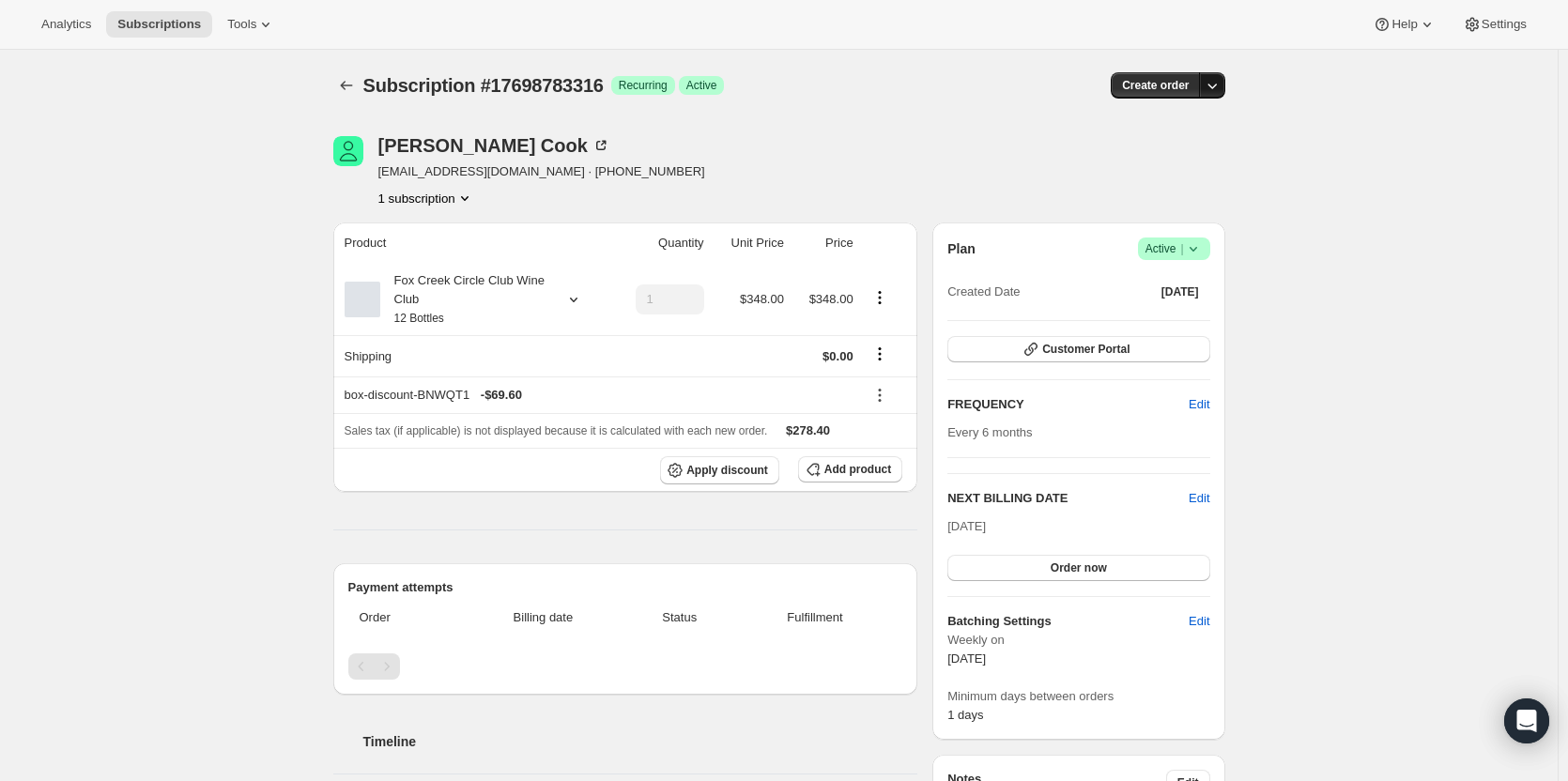
click at [1212, 88] on icon "button" at bounding box center [1211, 85] width 19 height 19
click at [795, 99] on div "Subscription #17698783316. This page is ready Subscription #17698783316 Success…" at bounding box center [779, 85] width 892 height 71
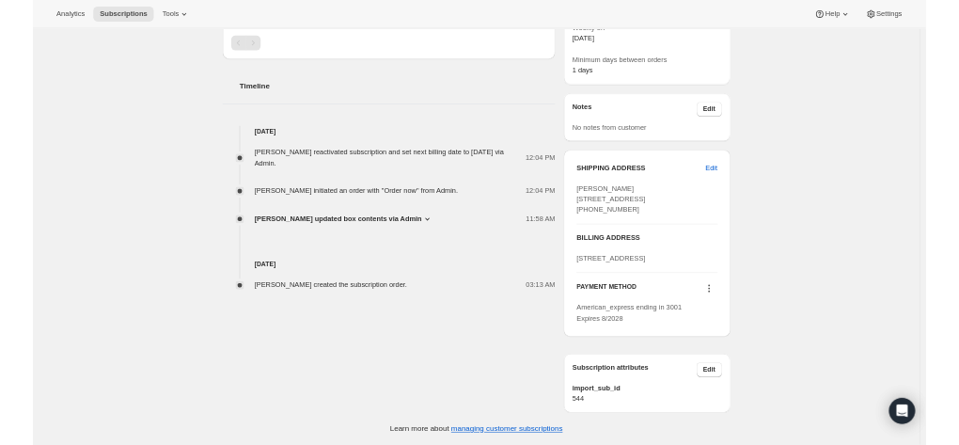
scroll to position [646, 0]
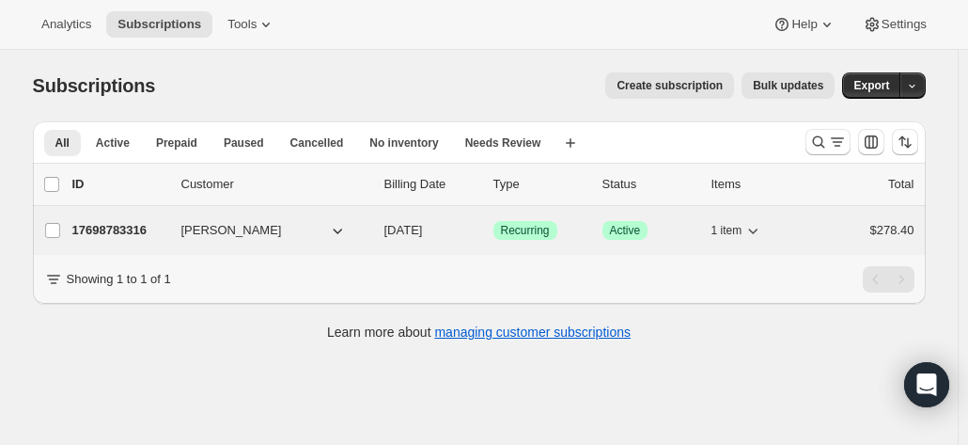
click at [133, 234] on p "17698783316" at bounding box center [119, 230] width 94 height 19
